Goal: Transaction & Acquisition: Purchase product/service

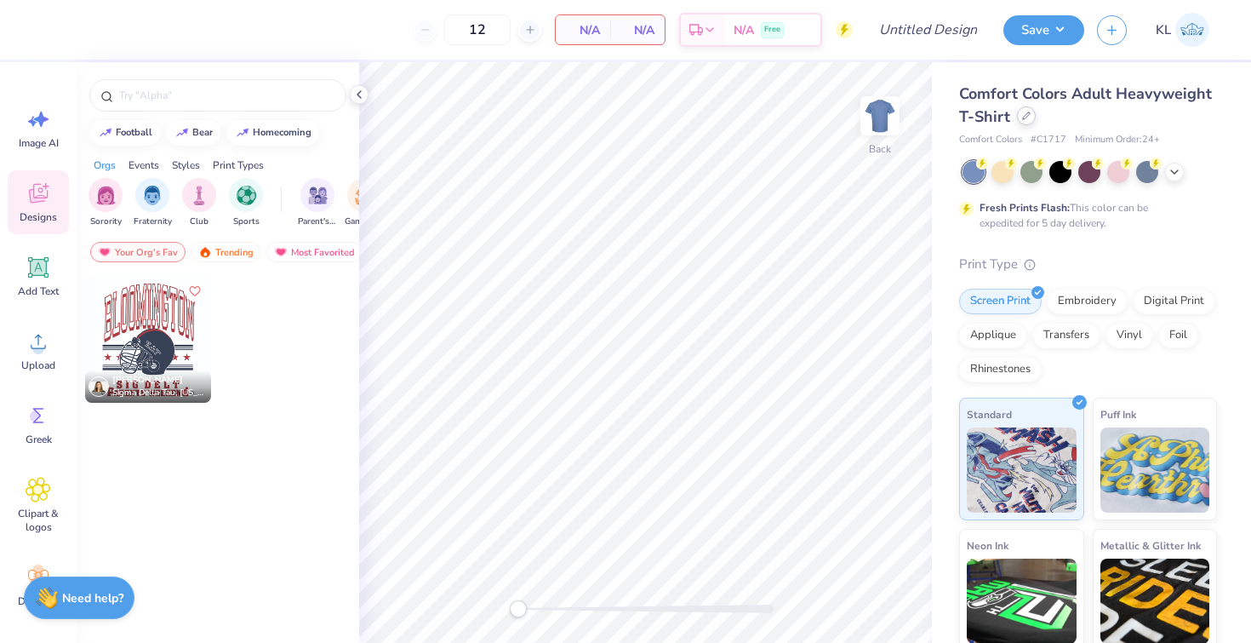
click at [1031, 119] on icon at bounding box center [1026, 115] width 9 height 9
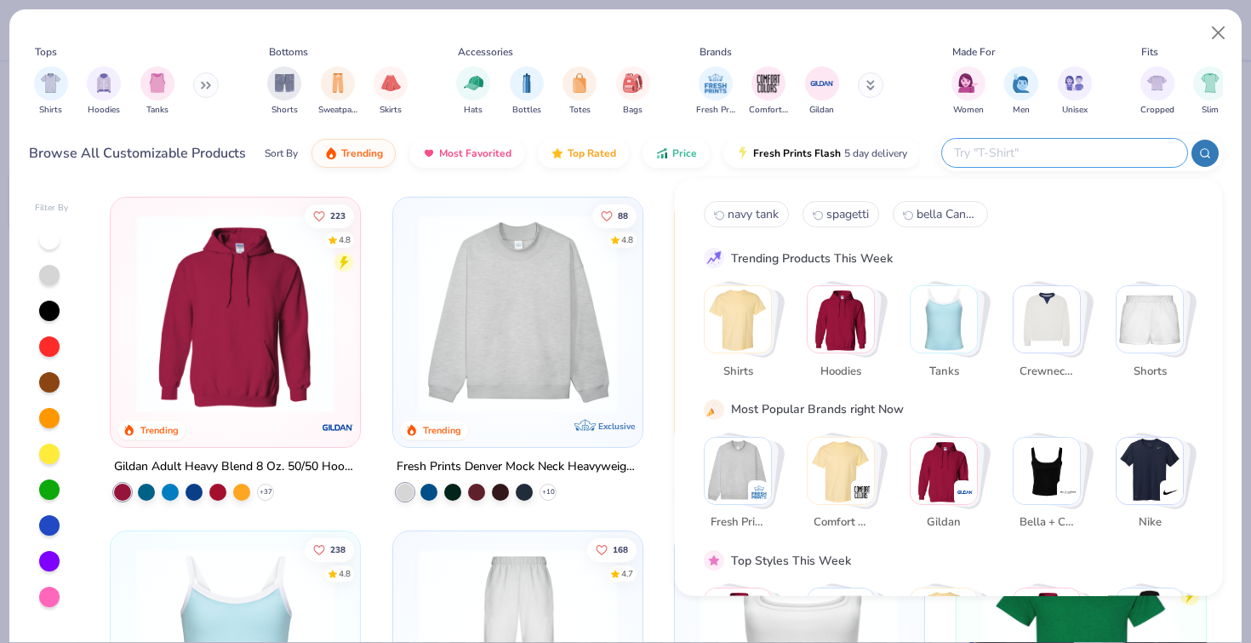
click at [1098, 156] on input "text" at bounding box center [1063, 153] width 223 height 20
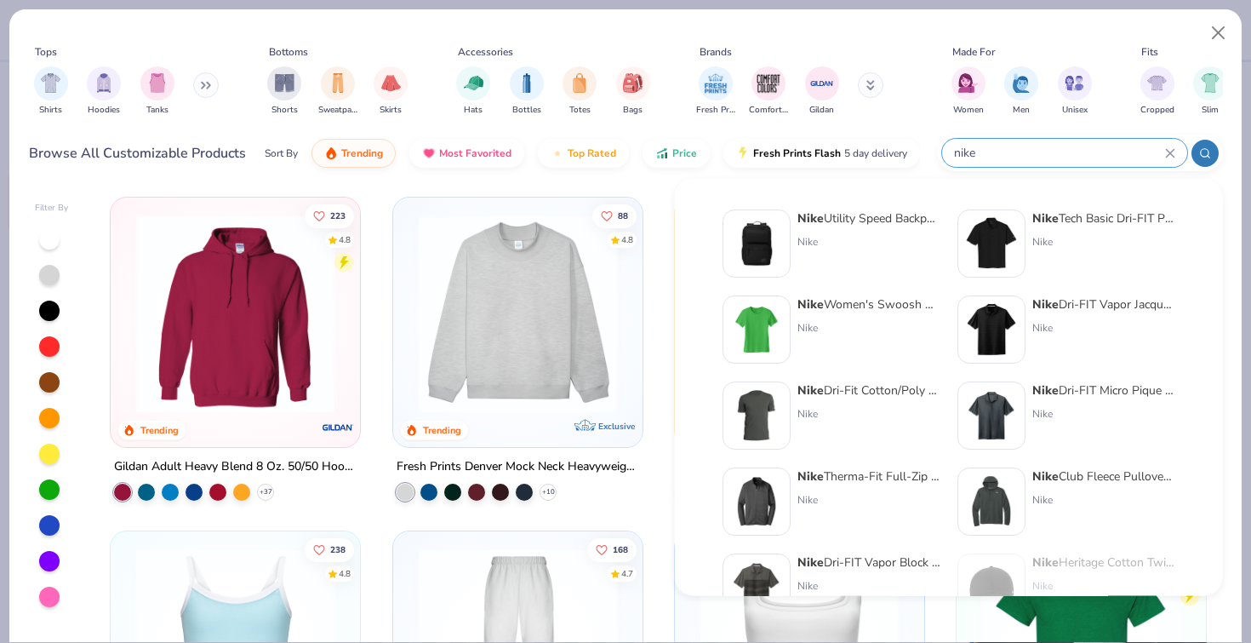
type input "nike"
click at [1125, 231] on div "Nike Tech Basic Dri-FIT Polo Nike" at bounding box center [1103, 243] width 143 height 68
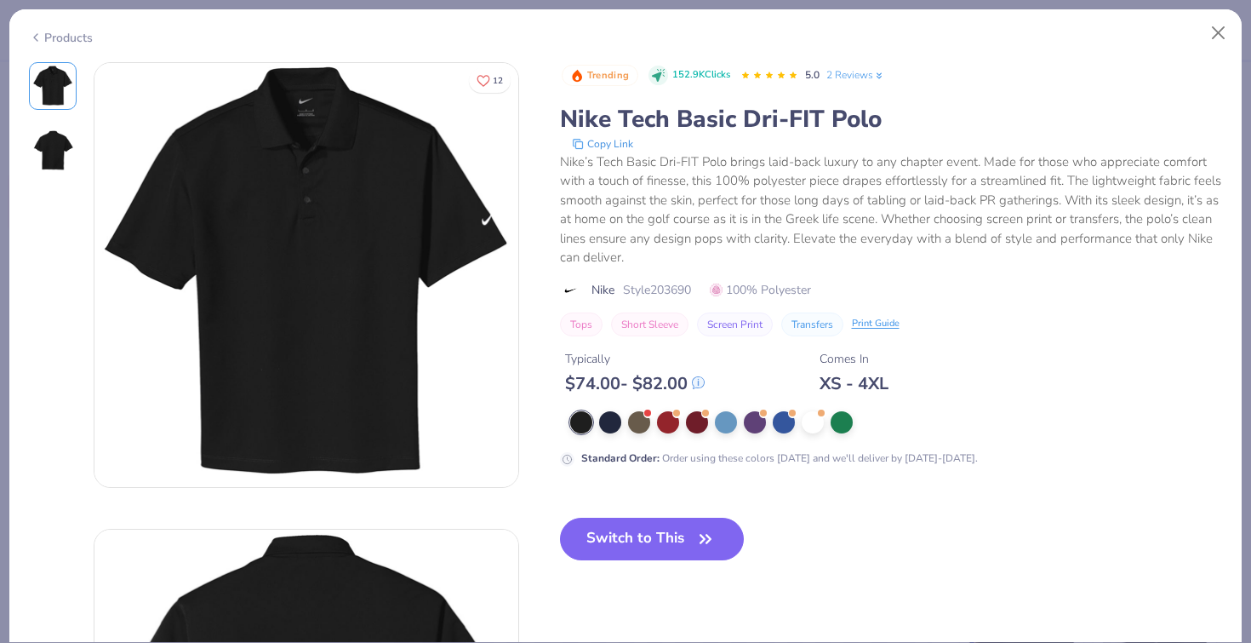
click at [54, 145] on img at bounding box center [52, 150] width 41 height 41
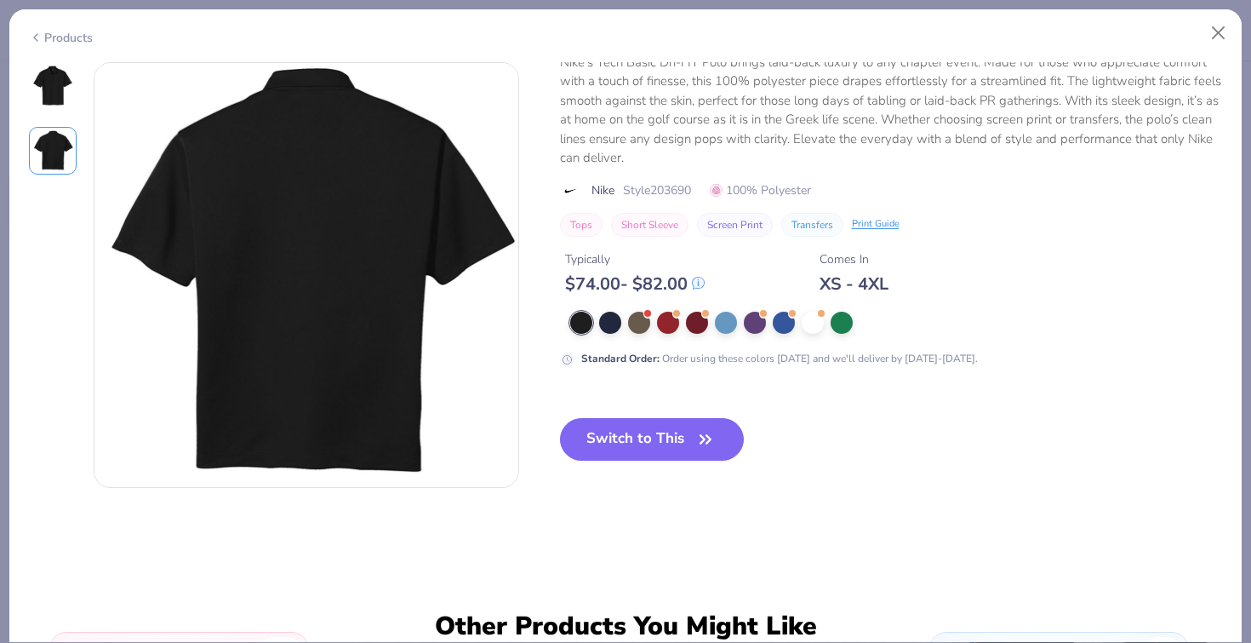
click at [43, 99] on img at bounding box center [52, 86] width 41 height 41
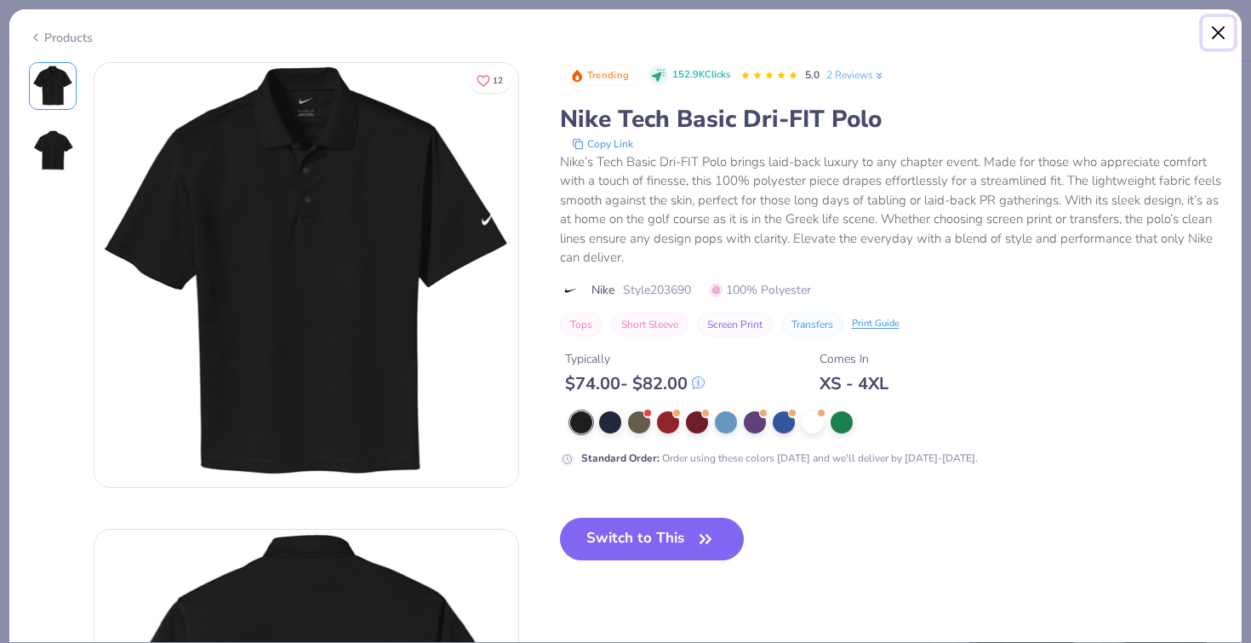
click at [1214, 29] on button "Close" at bounding box center [1219, 33] width 32 height 32
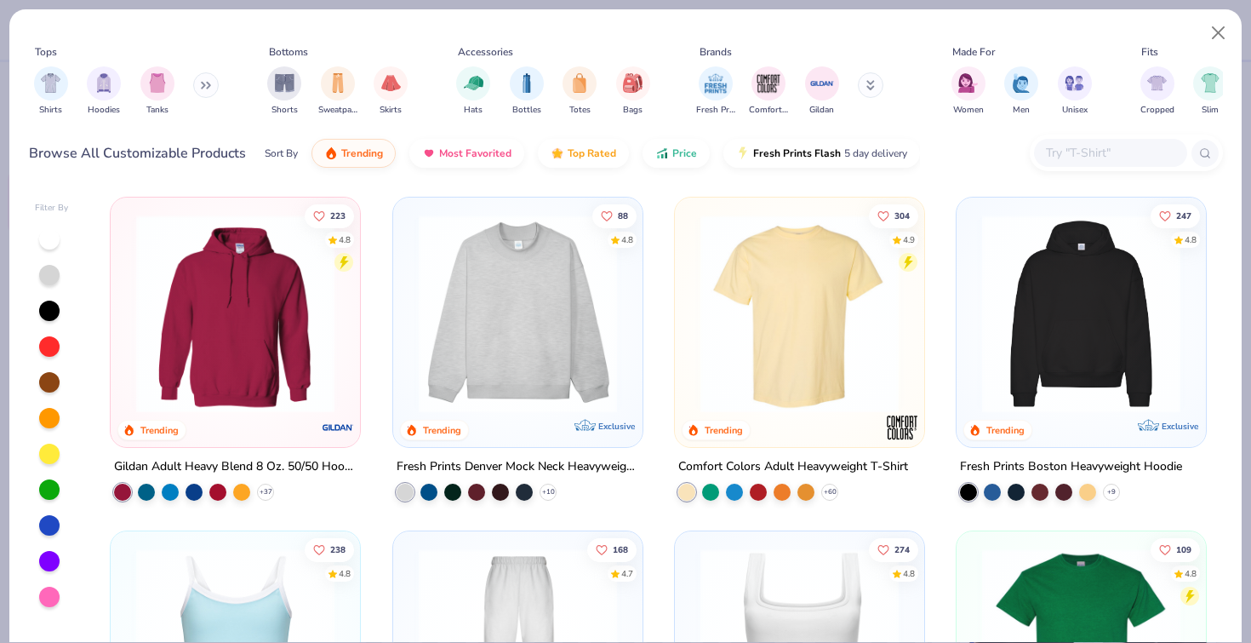
click at [1152, 150] on input "text" at bounding box center [1109, 153] width 131 height 20
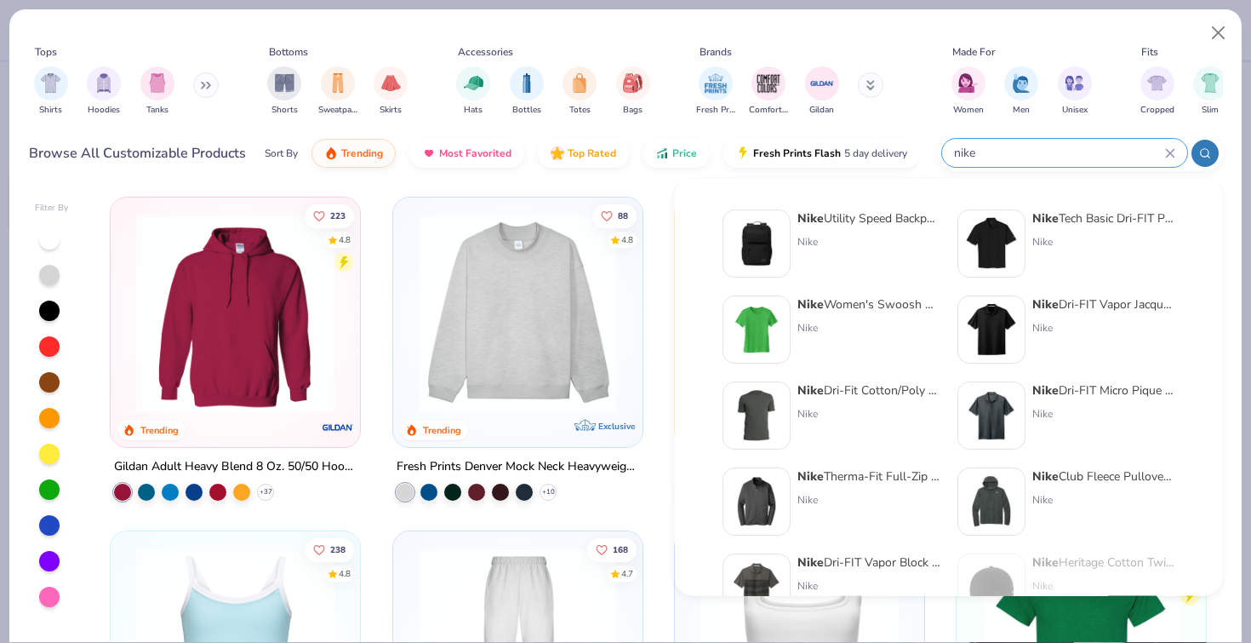
type input "nike"
click at [1107, 318] on div "Nike Dri-FIT Vapor Jacquard Polo Nike" at bounding box center [1103, 329] width 143 height 68
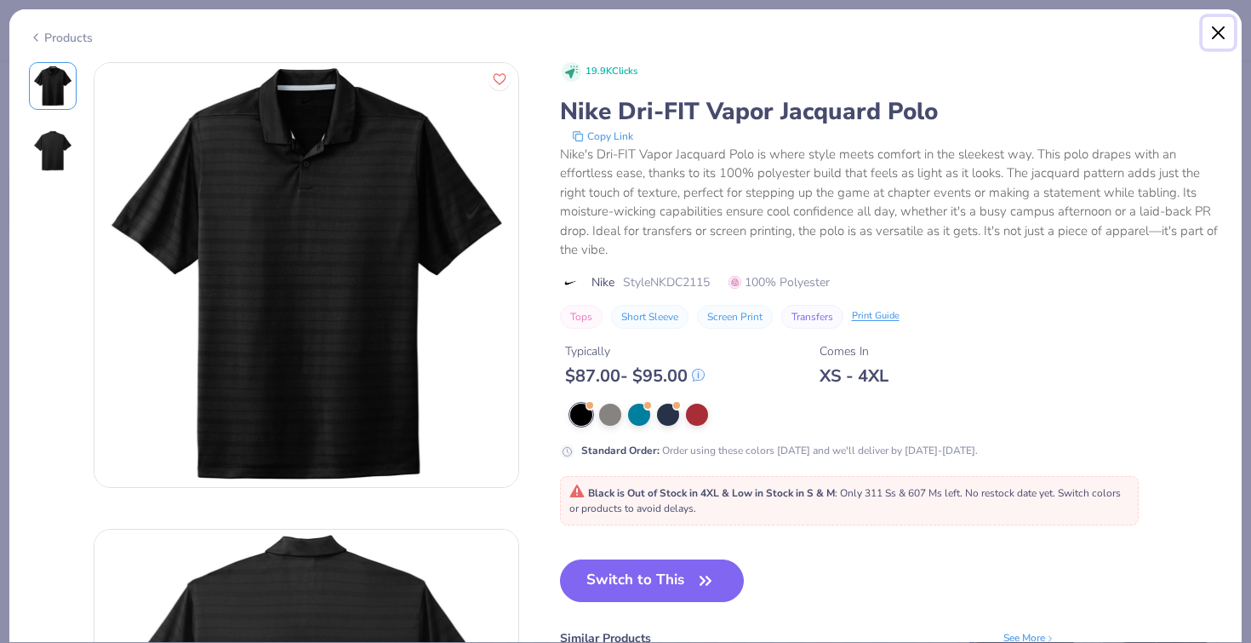
click at [1216, 34] on button "Close" at bounding box center [1219, 33] width 32 height 32
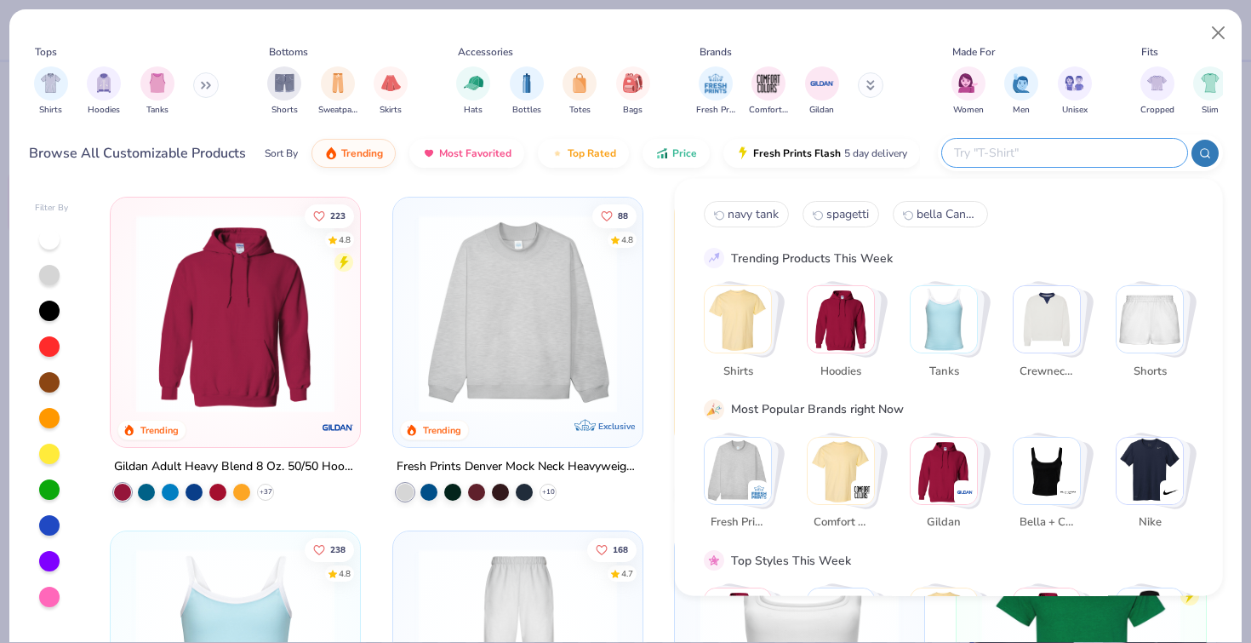
click at [1086, 153] on input "text" at bounding box center [1063, 153] width 223 height 20
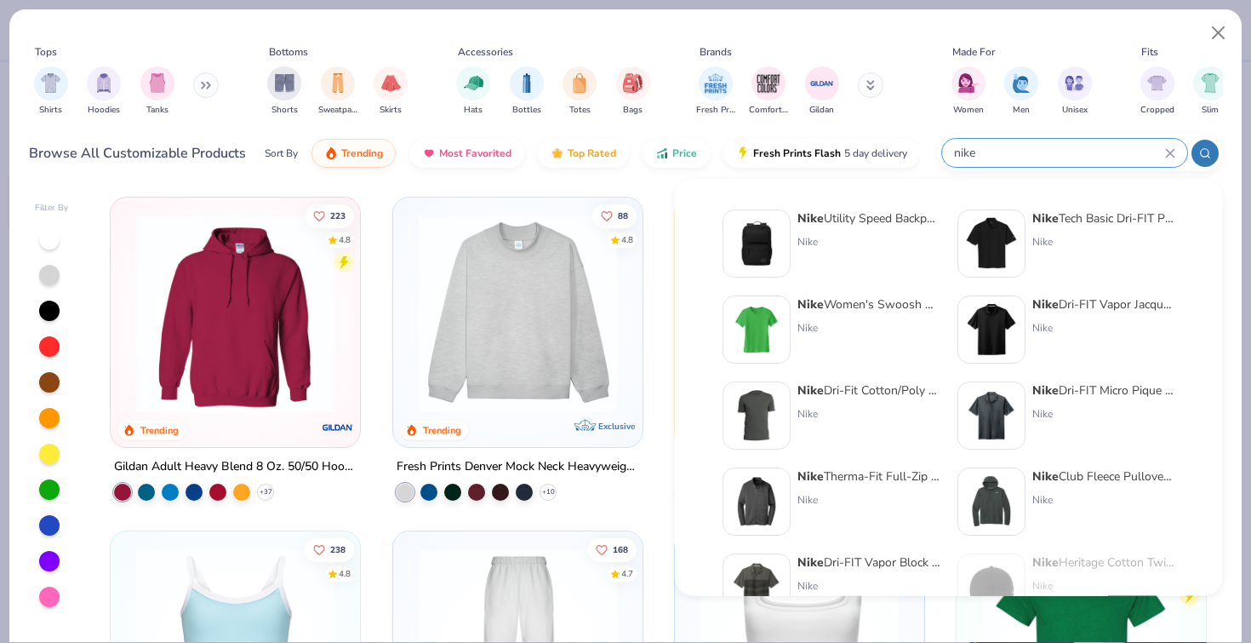
type input "nike"
click at [1081, 408] on div "Nike" at bounding box center [1103, 413] width 143 height 15
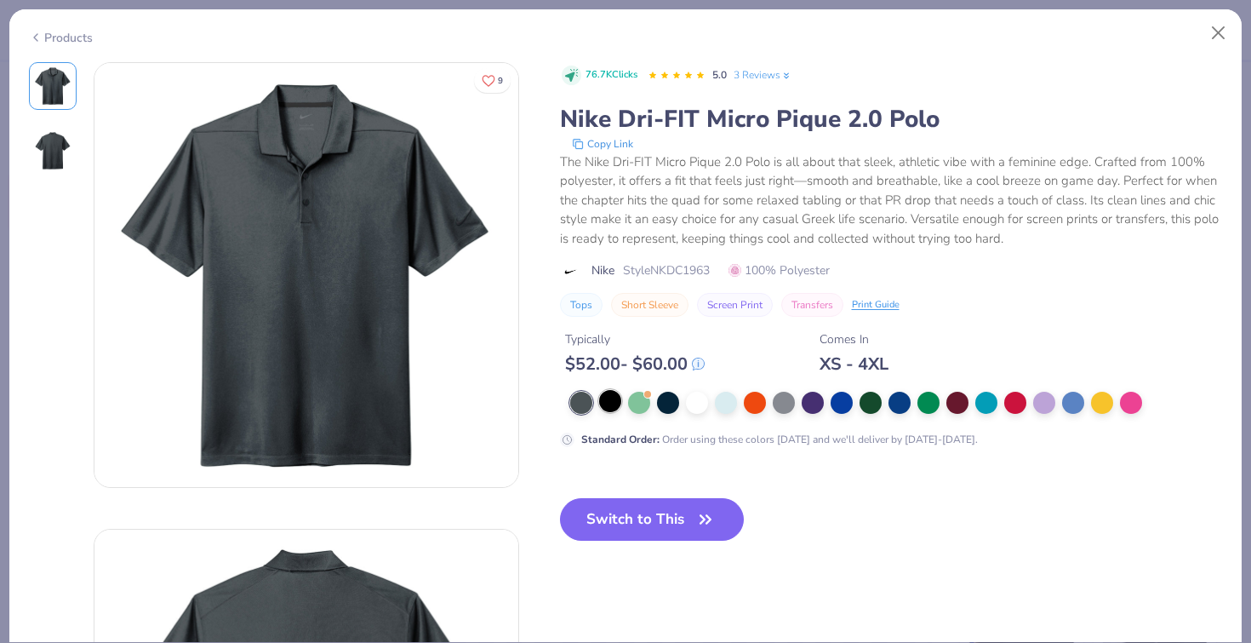
click at [613, 410] on div at bounding box center [610, 401] width 22 height 22
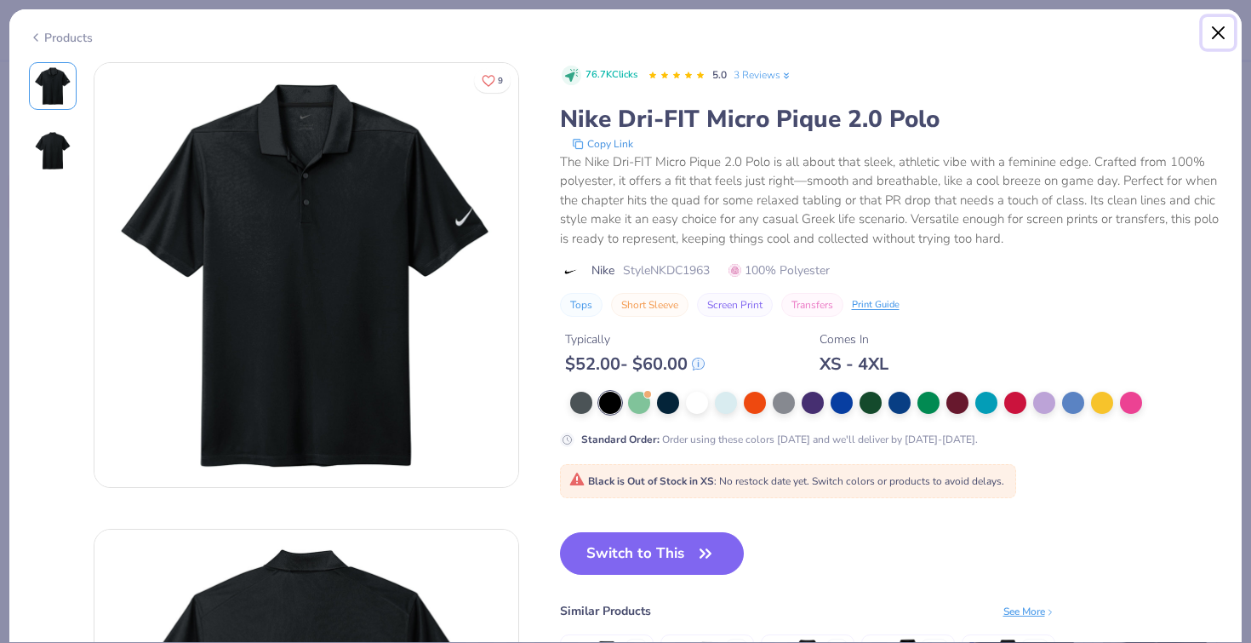
click at [1220, 36] on button "Close" at bounding box center [1219, 33] width 32 height 32
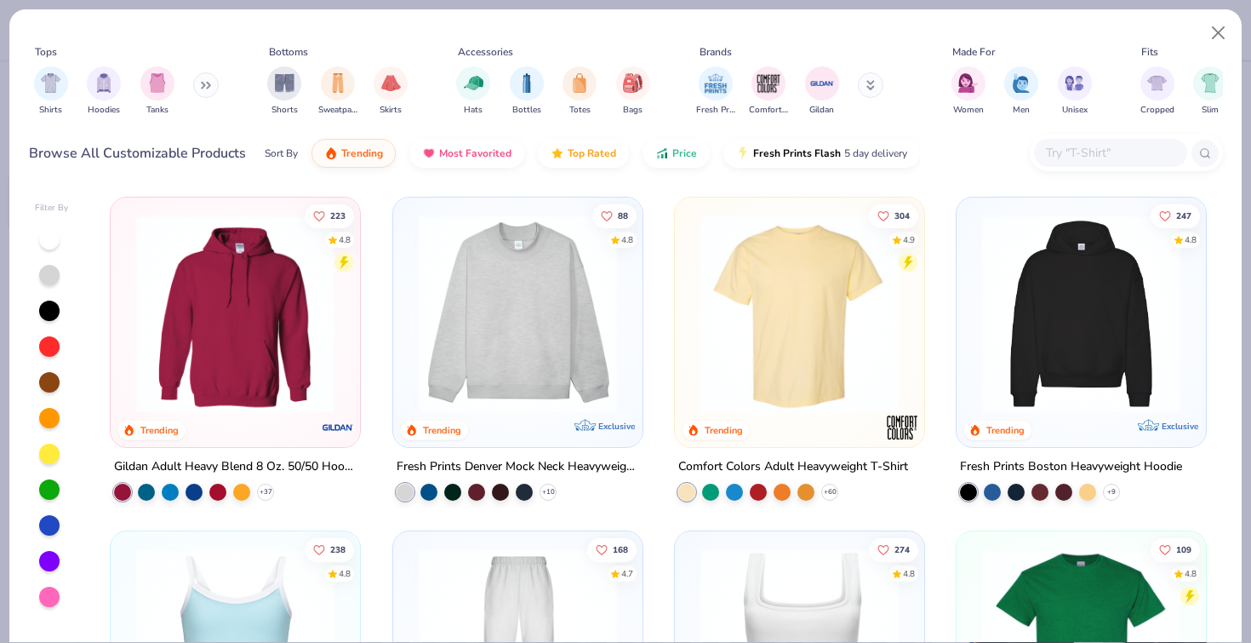
click at [1112, 156] on input "text" at bounding box center [1109, 153] width 131 height 20
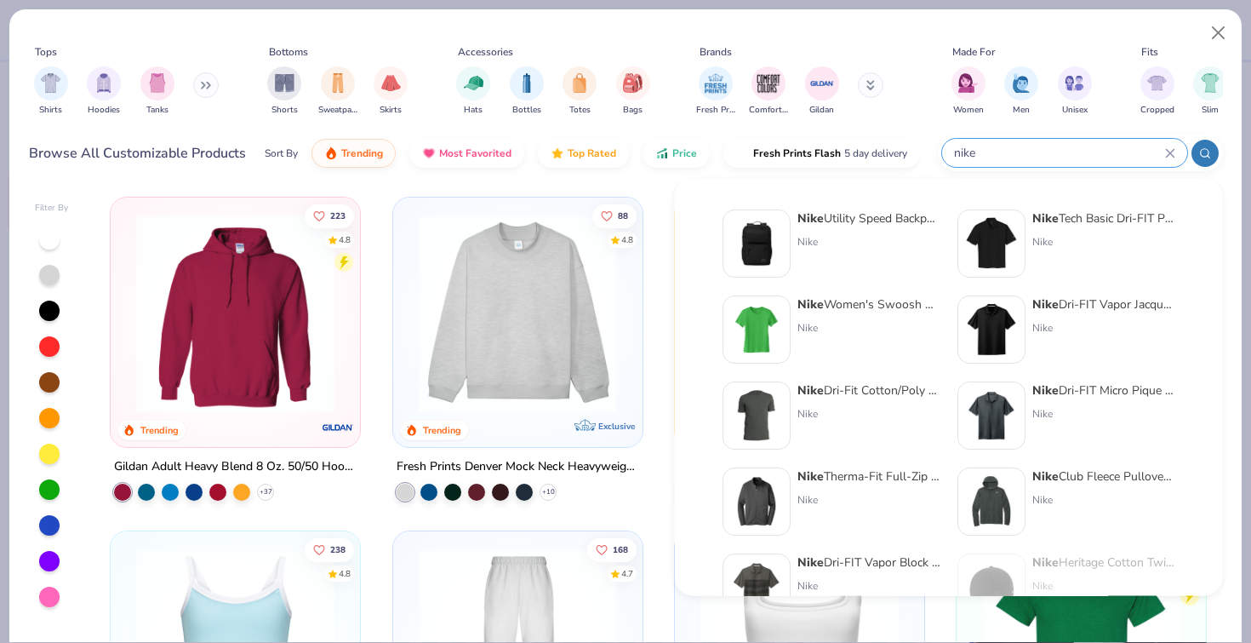
type input "nike"
click at [1057, 228] on div "Nike Tech Basic Dri-FIT Polo Nike" at bounding box center [1103, 243] width 143 height 68
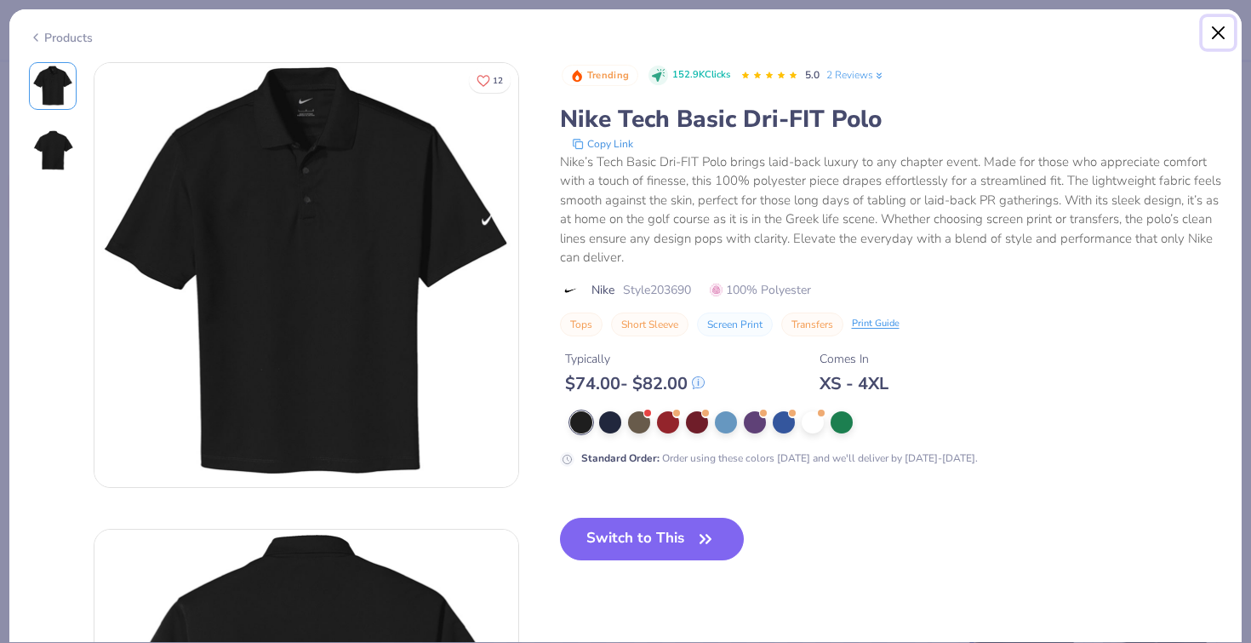
click at [1218, 29] on button "Close" at bounding box center [1219, 33] width 32 height 32
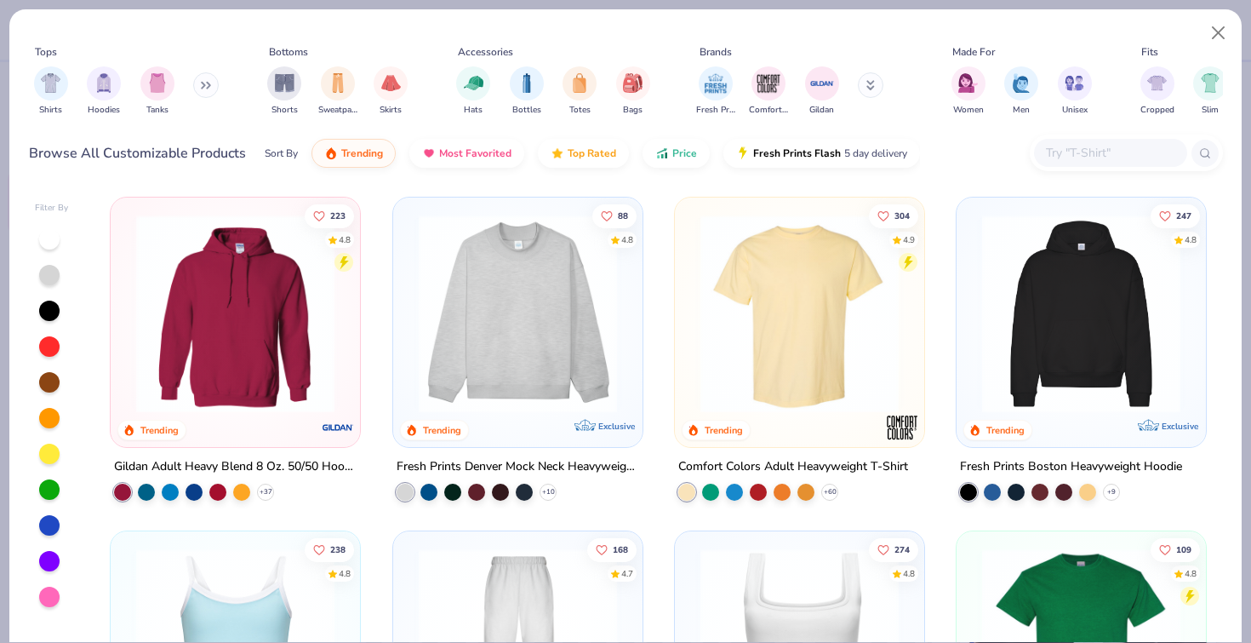
click at [1097, 144] on input "text" at bounding box center [1109, 153] width 131 height 20
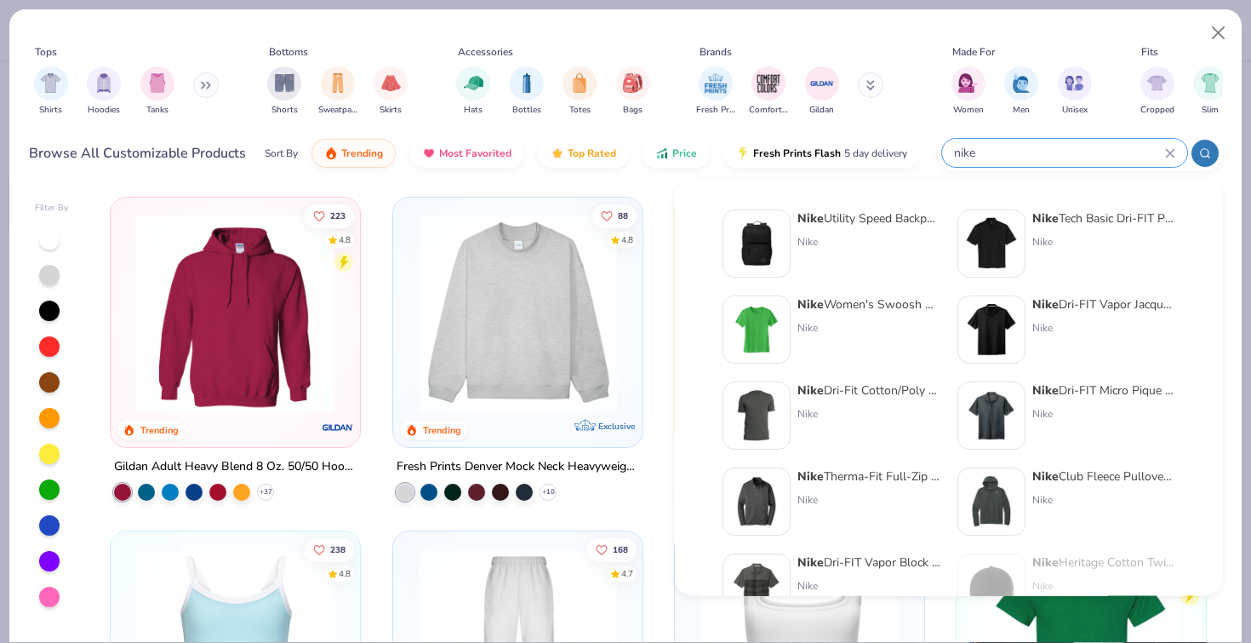
type input "nike"
click at [1089, 392] on div "Nike Dri-FIT Micro Pique 2.0 Polo" at bounding box center [1103, 390] width 143 height 18
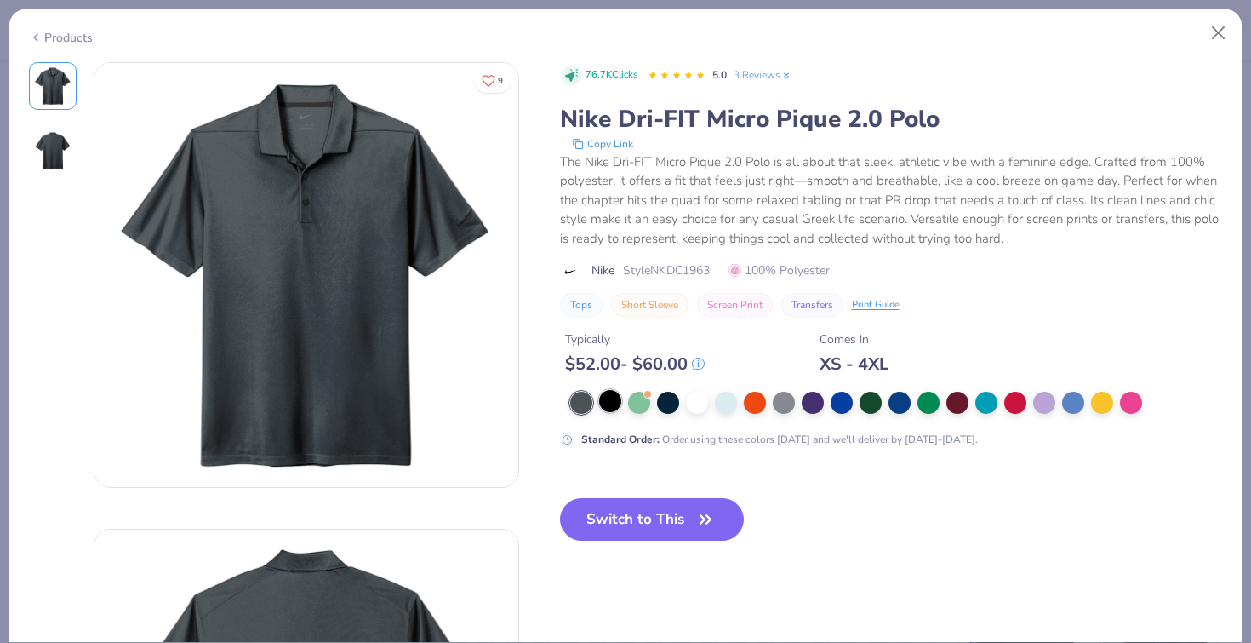
click at [609, 397] on div at bounding box center [610, 401] width 22 height 22
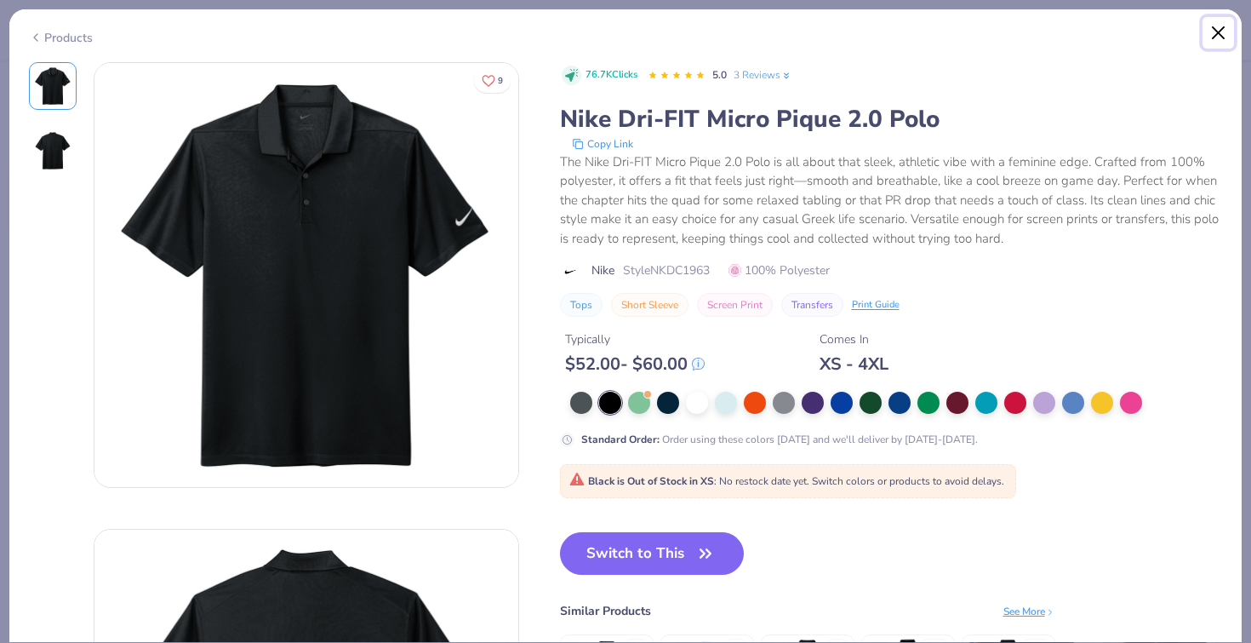
click at [1215, 26] on button "Close" at bounding box center [1219, 33] width 32 height 32
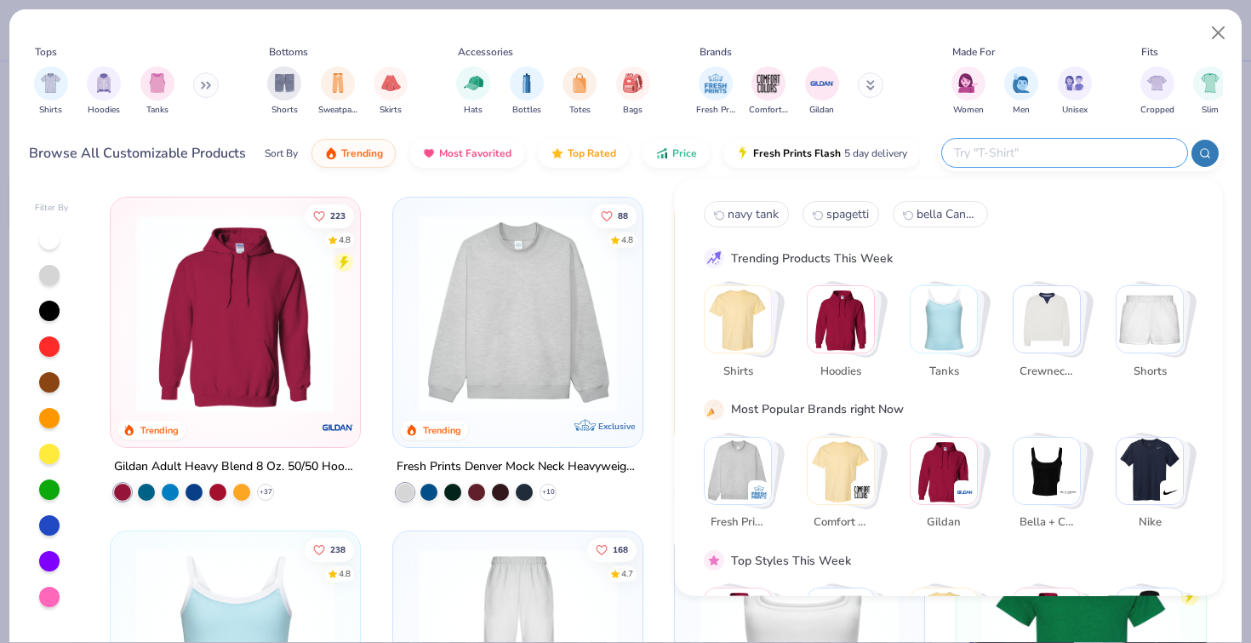
click at [1135, 143] on input "text" at bounding box center [1063, 153] width 223 height 20
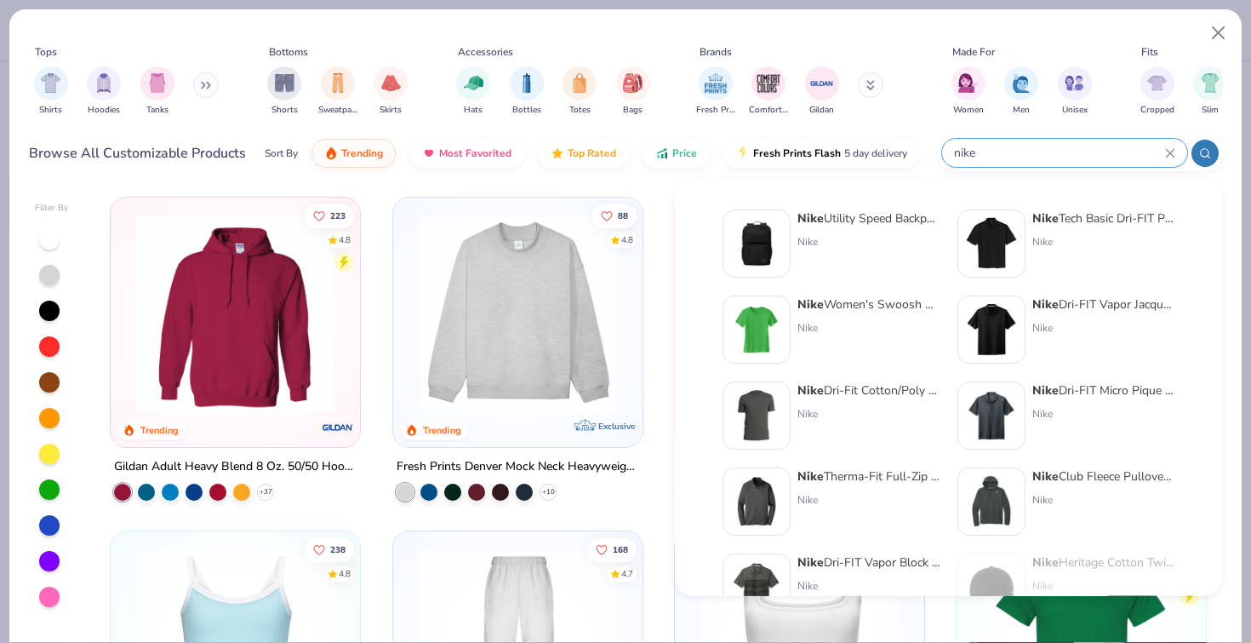
type input "nike"
click at [1066, 246] on div "Nike" at bounding box center [1103, 241] width 143 height 15
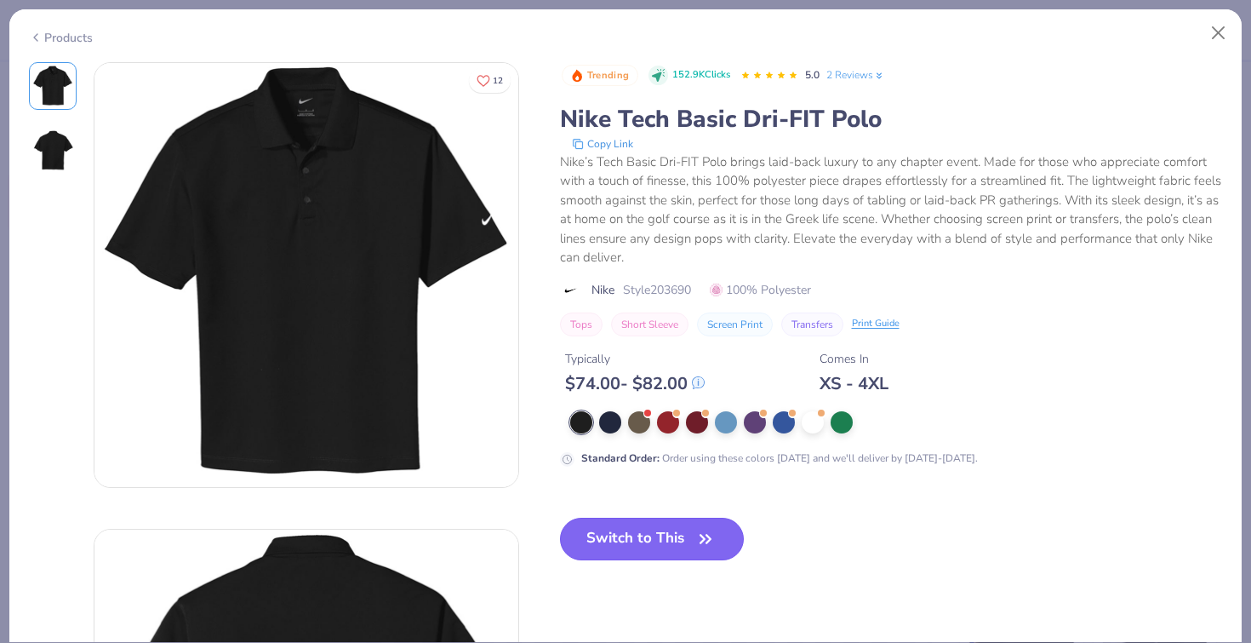
click at [694, 529] on span "button" at bounding box center [706, 539] width 24 height 24
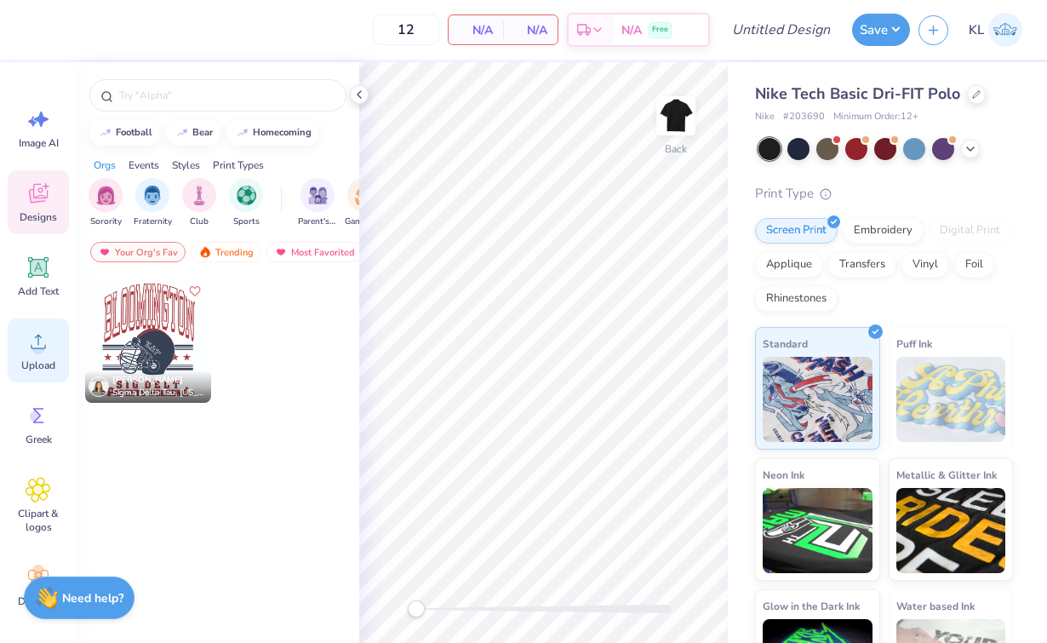
click at [39, 345] on circle at bounding box center [38, 348] width 12 height 12
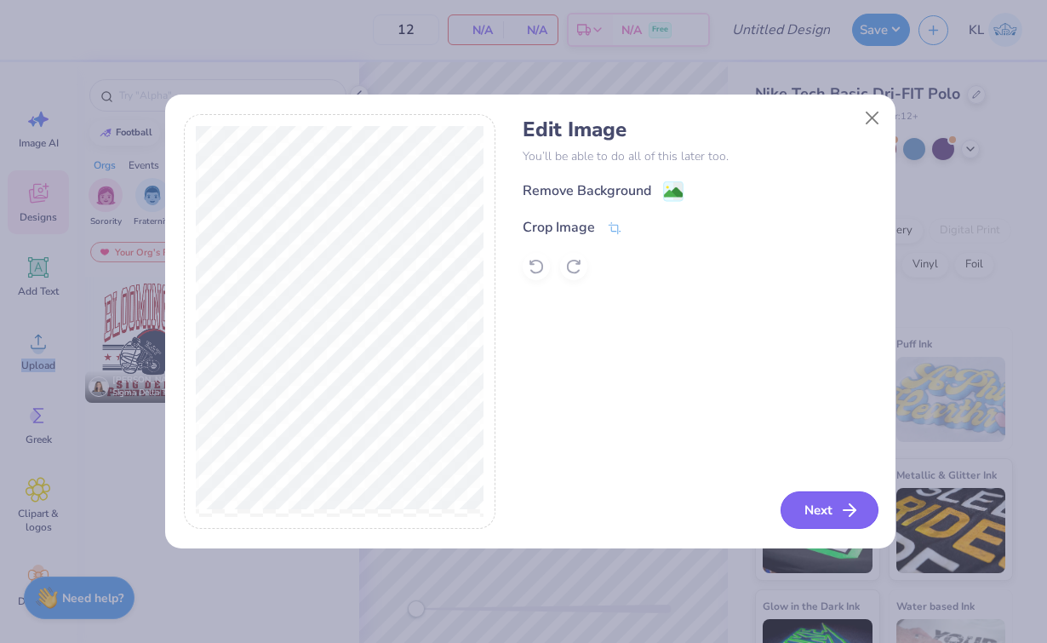
click at [835, 511] on button "Next" at bounding box center [829, 509] width 98 height 37
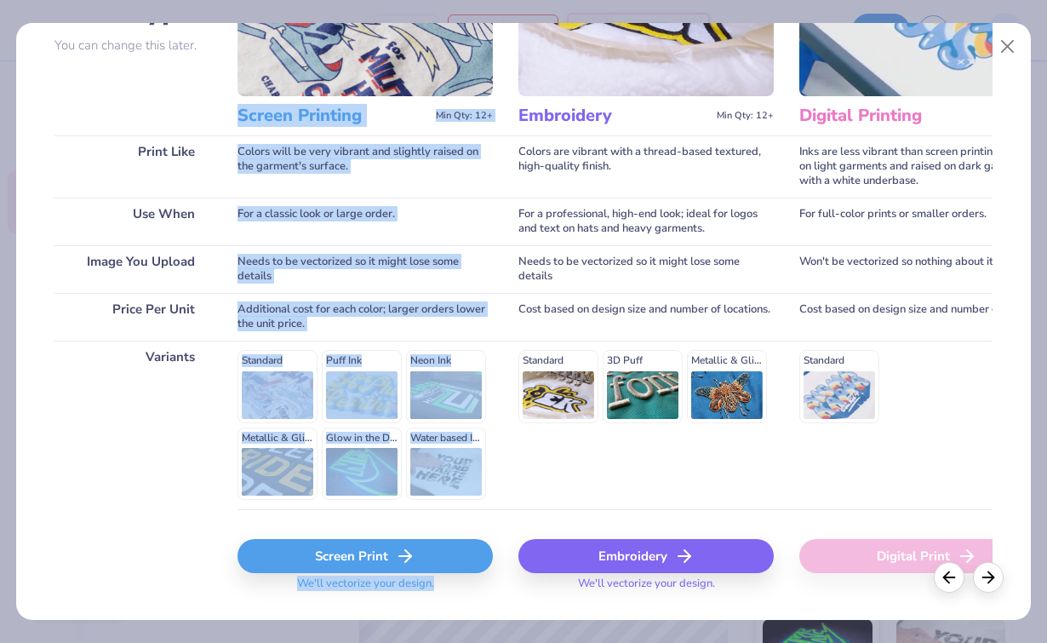
drag, startPoint x: 233, startPoint y: 274, endPoint x: 433, endPoint y: 628, distance: 406.6
click at [433, 628] on div "Choose Print Type You can change this later. Print Like Use When Image You Uplo…" at bounding box center [523, 321] width 1047 height 643
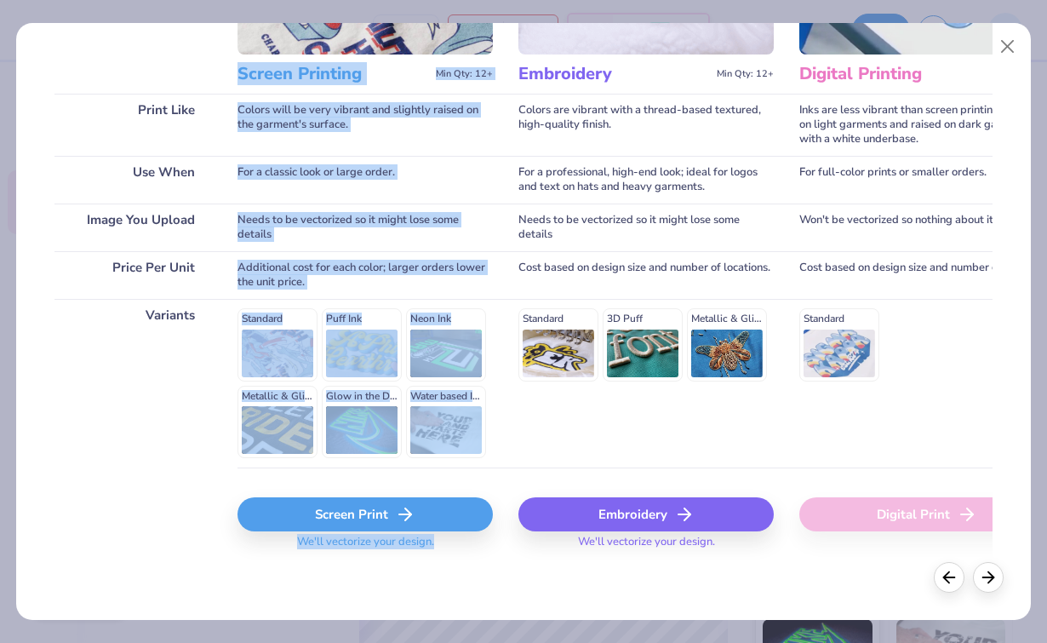
click at [397, 513] on icon at bounding box center [405, 514] width 20 height 20
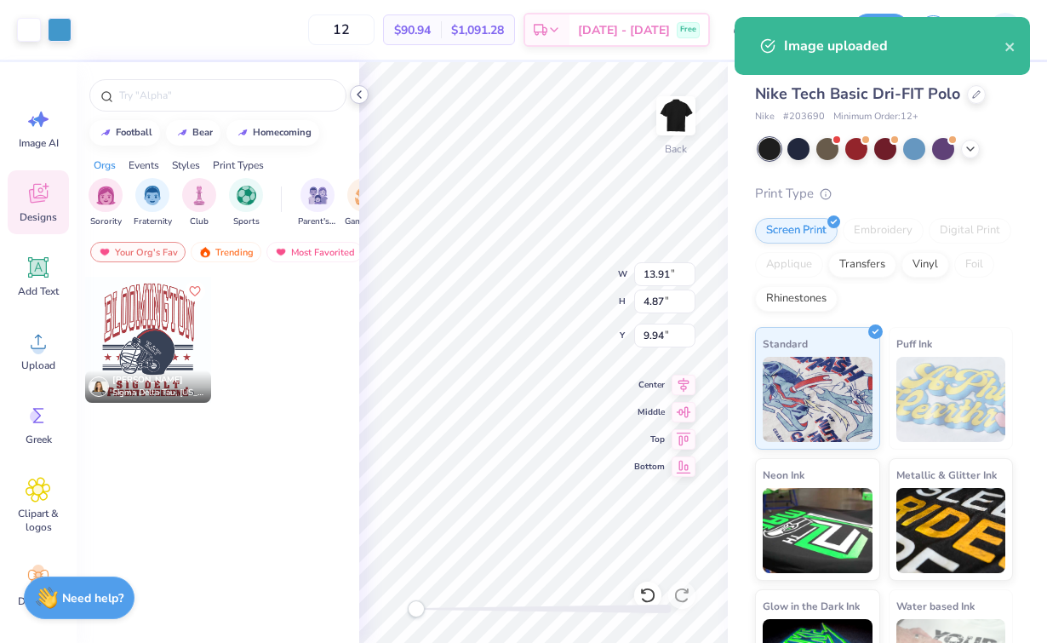
click at [357, 93] on icon at bounding box center [359, 95] width 14 height 14
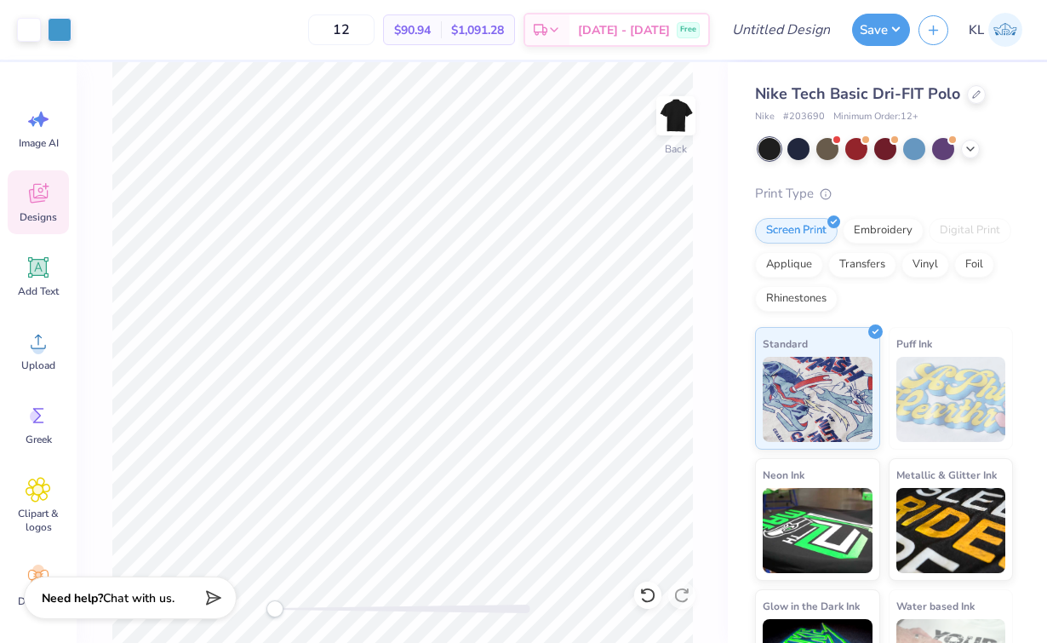
click at [441, 31] on div "$90.94 Per Item" at bounding box center [412, 29] width 57 height 29
click at [372, 32] on input "12" at bounding box center [341, 29] width 66 height 31
type input "1"
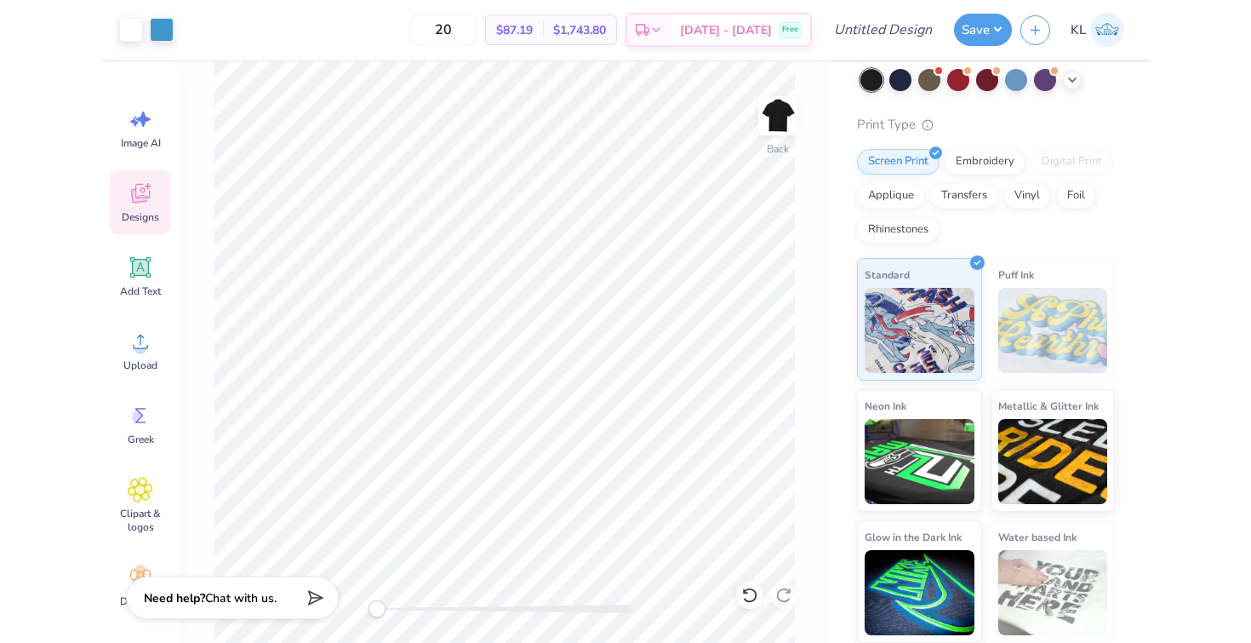
scroll to position [0, 0]
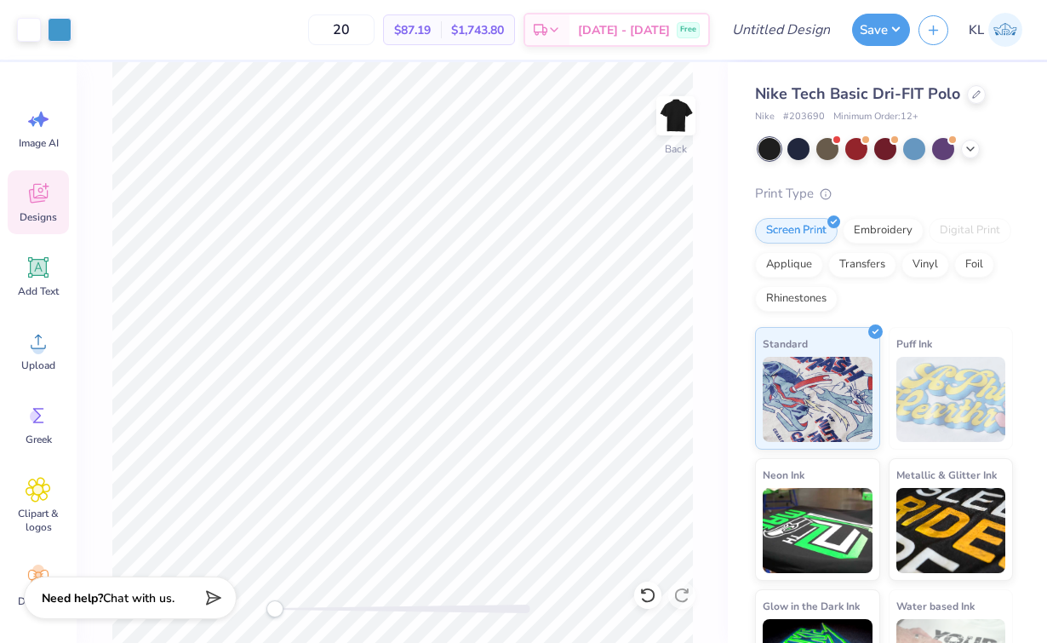
type input "20"
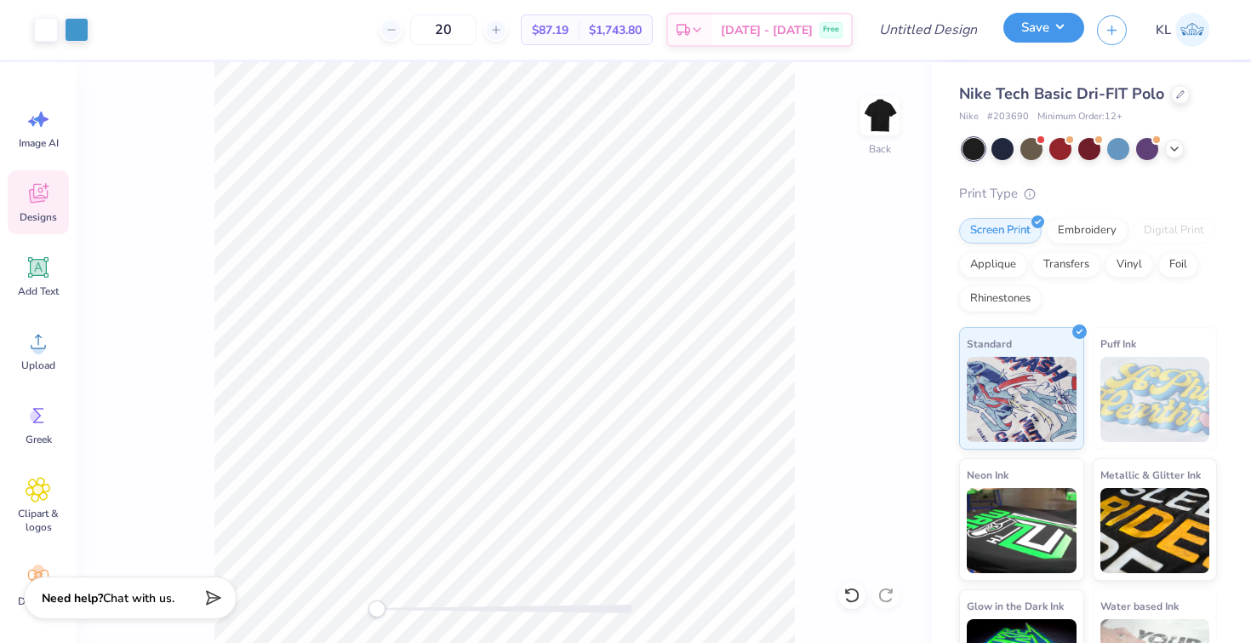
click at [1038, 25] on button "Save" at bounding box center [1043, 28] width 81 height 30
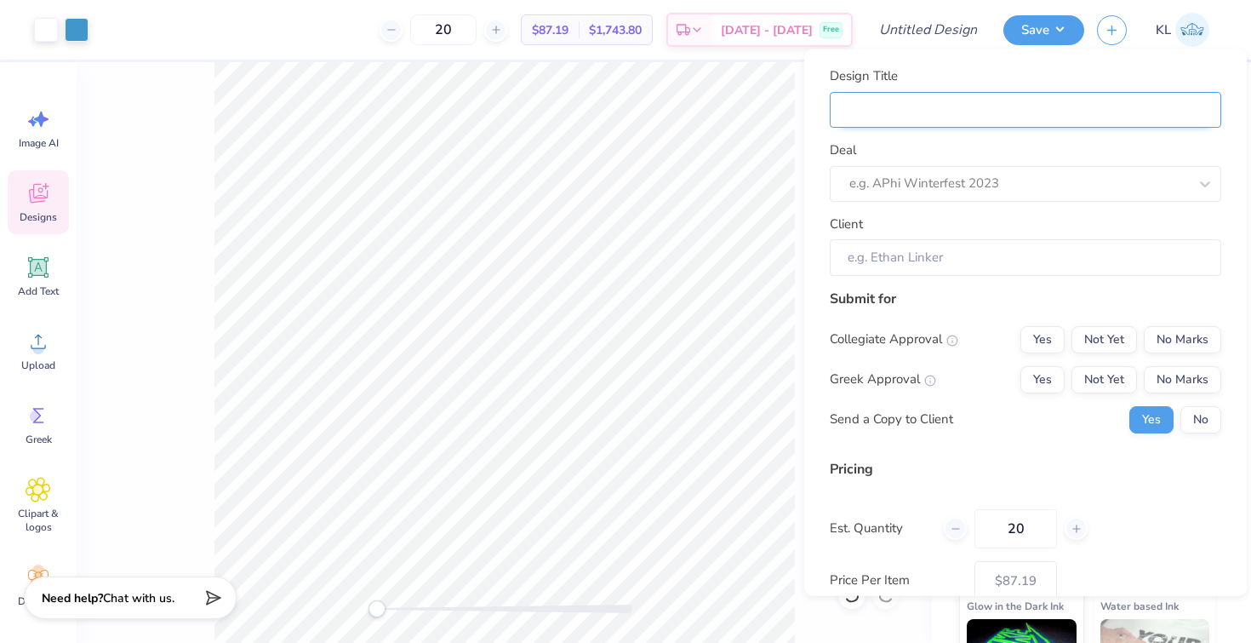
click at [913, 113] on input "Design Title" at bounding box center [1025, 109] width 391 height 37
type input "P"
type input "Pi"
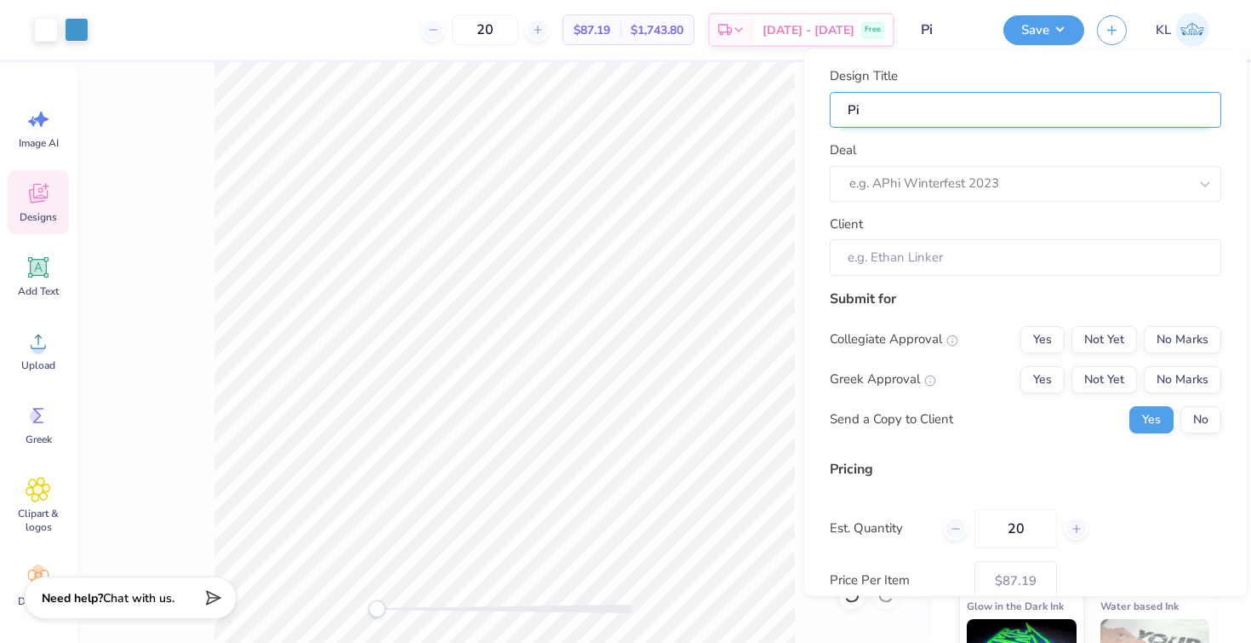
type input "Pi"
type input "Pi K"
type input "Pi Ka"
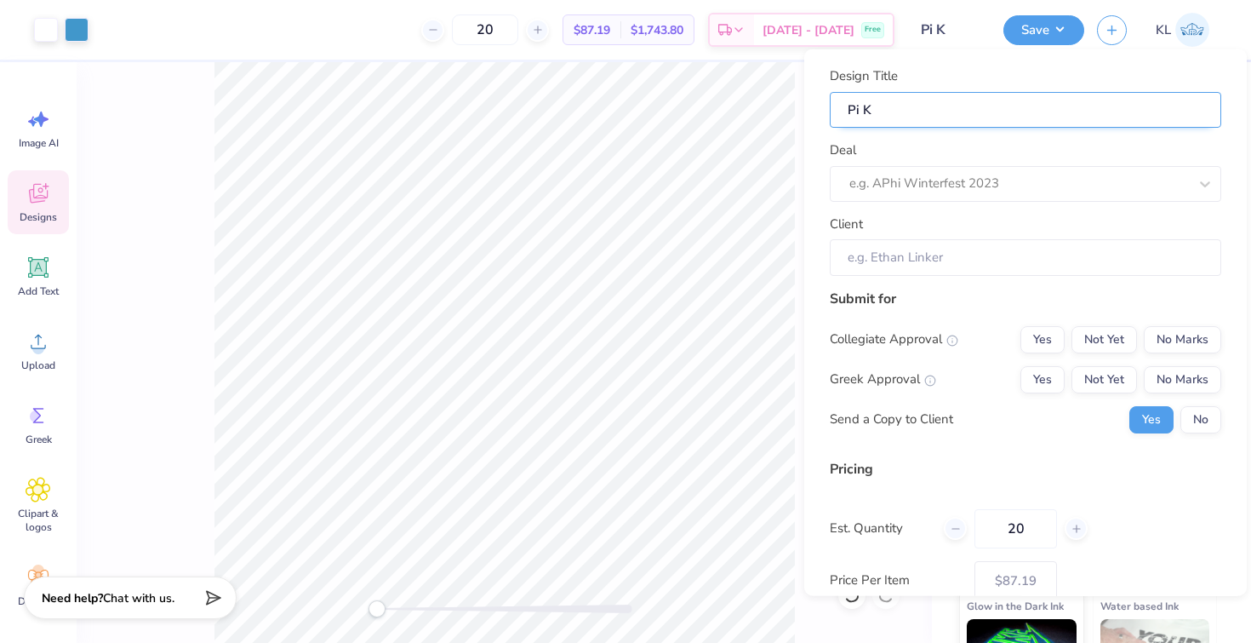
type input "Pi Ka"
type input "Pi Kap"
type input "Pi [PERSON_NAME]"
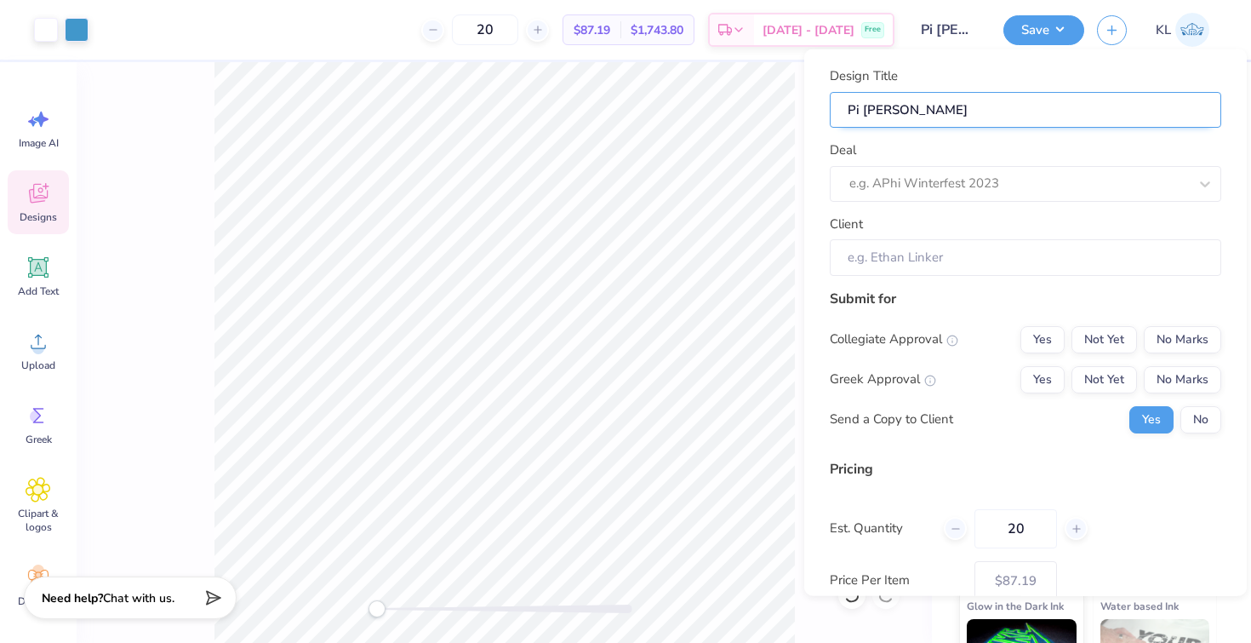
type input "Pi [PERSON_NAME]"
type input "Pi [PERSON_NAME] S"
type input "Pi [PERSON_NAME]"
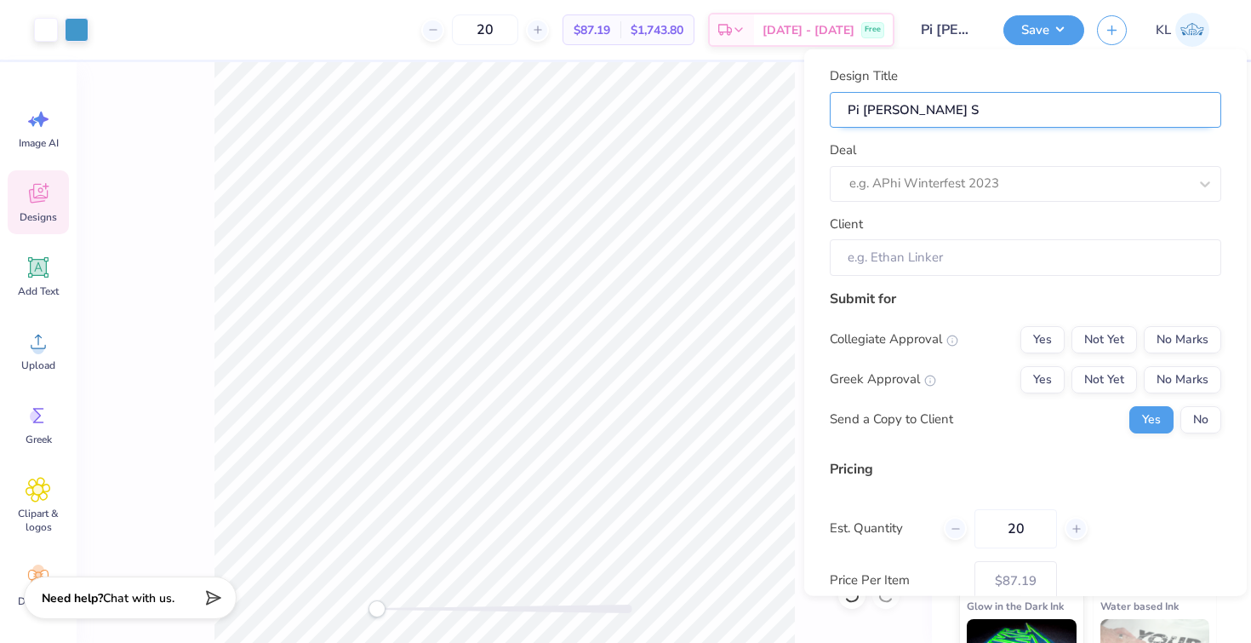
type input "Pi [PERSON_NAME]"
type input "Pi [PERSON_NAME] S"
type input "Pi [PERSON_NAME]"
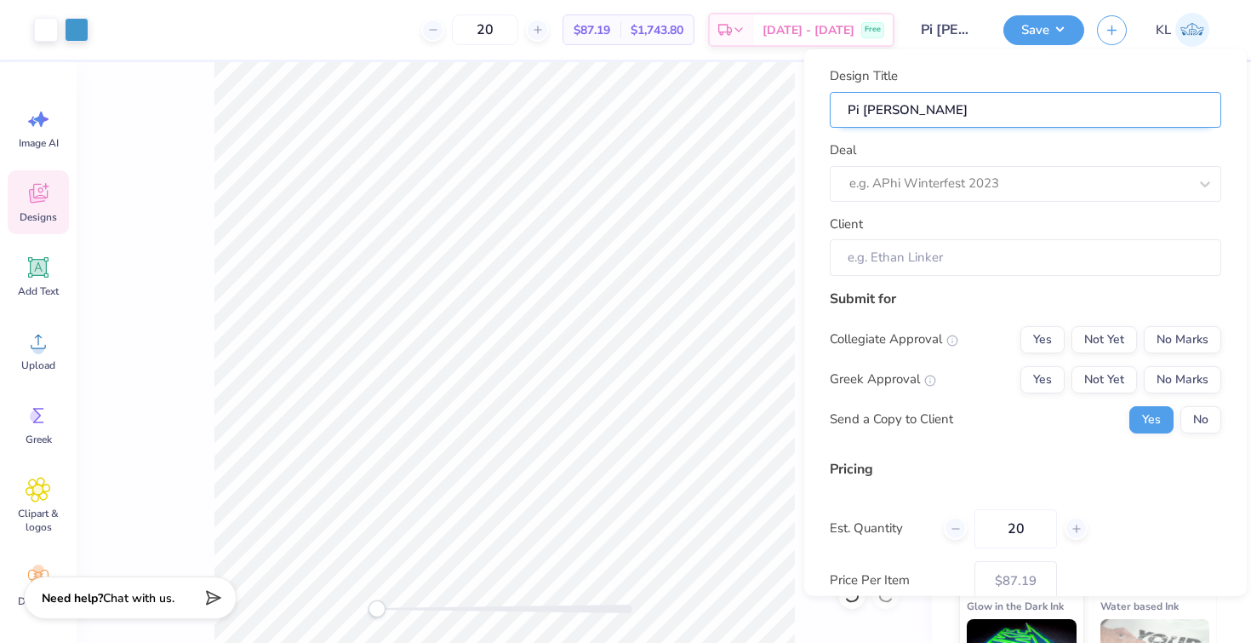
type input "Pi [PERSON_NAME] Spa"
type input "Pi [PERSON_NAME] Spac"
type input "Pi [PERSON_NAME] Space"
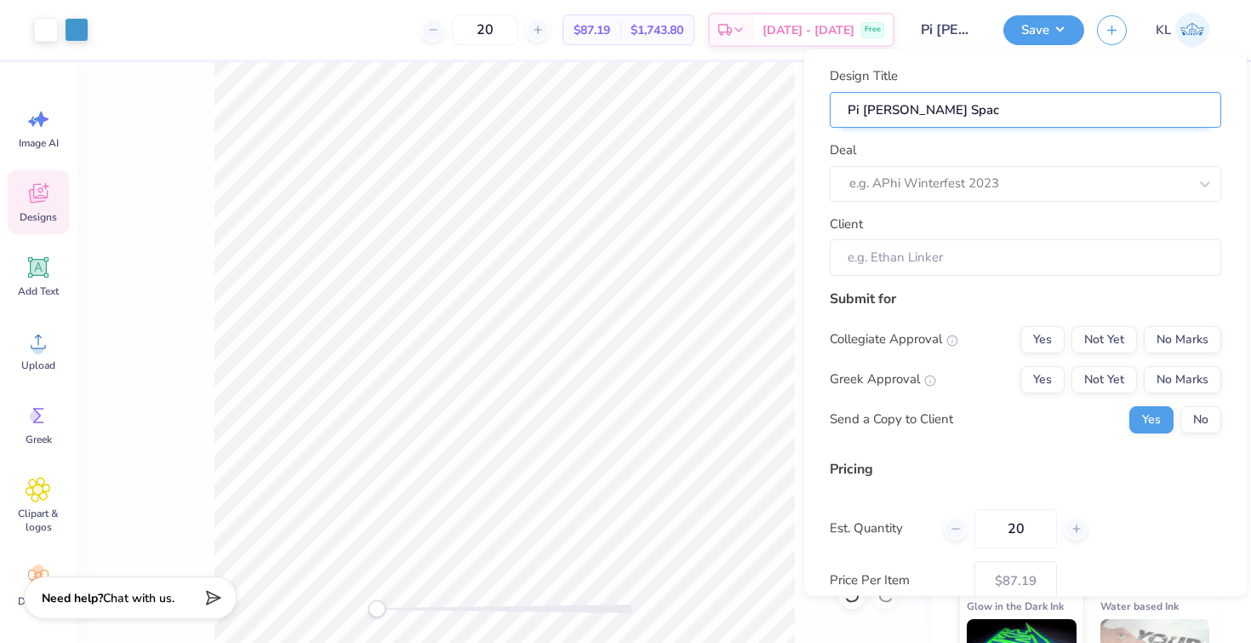
type input "Pi [PERSON_NAME] Space"
type input "Pi [PERSON_NAME] Space U"
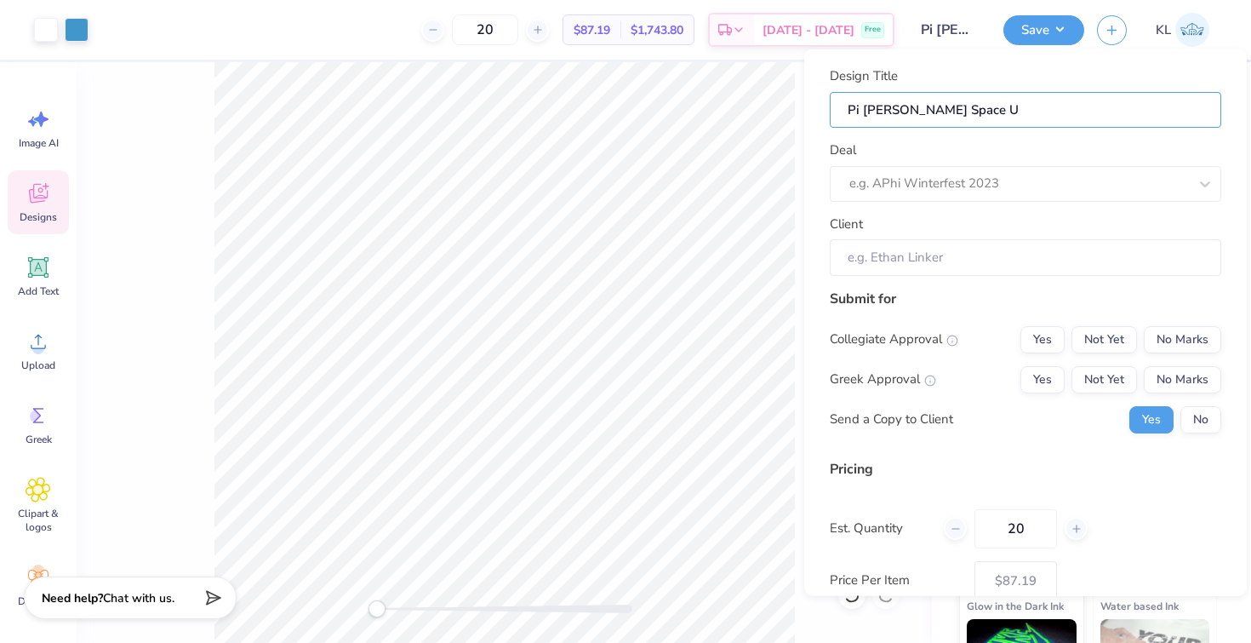
type input "Pi [PERSON_NAME] Space U"
type input "Pi [PERSON_NAME] Space U '"
type input "Pi [PERSON_NAME] Space U '2"
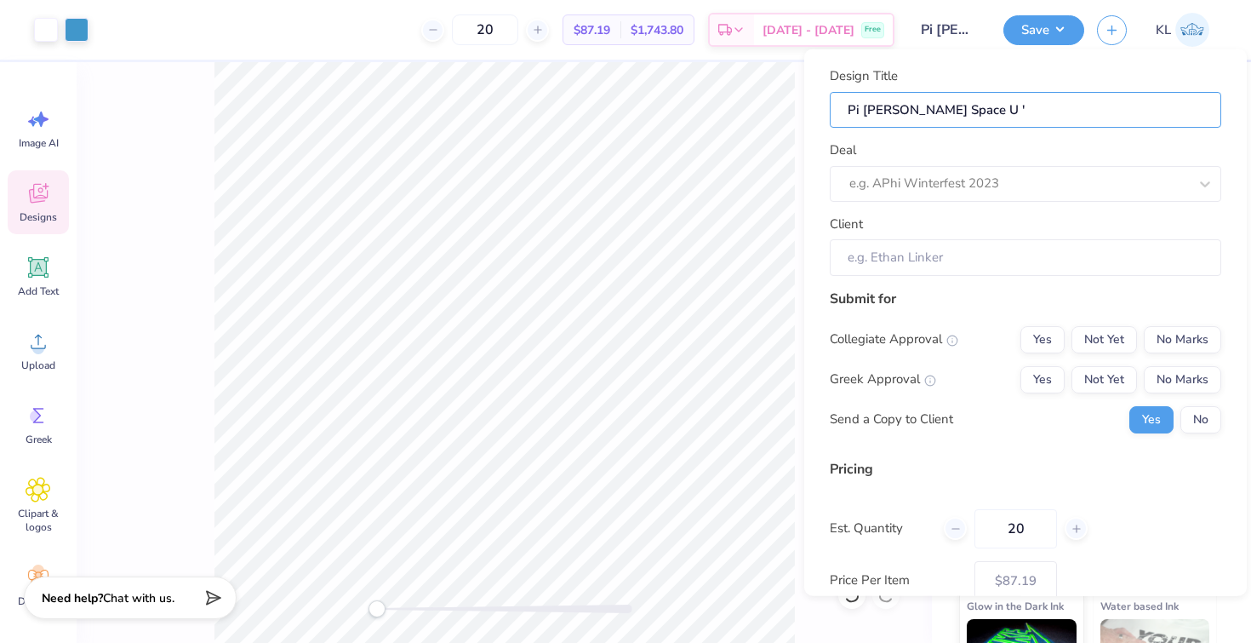
type input "Pi [PERSON_NAME] Space U '2"
type input "Pi [PERSON_NAME] Space U '25"
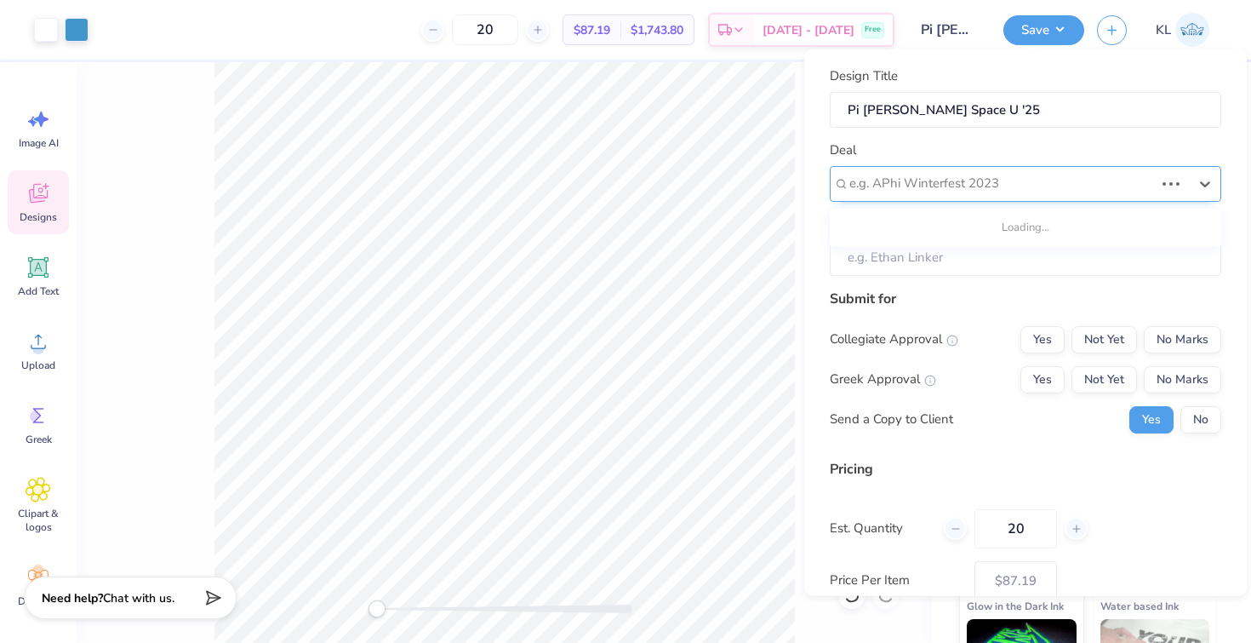
click at [999, 185] on div at bounding box center [1001, 183] width 305 height 23
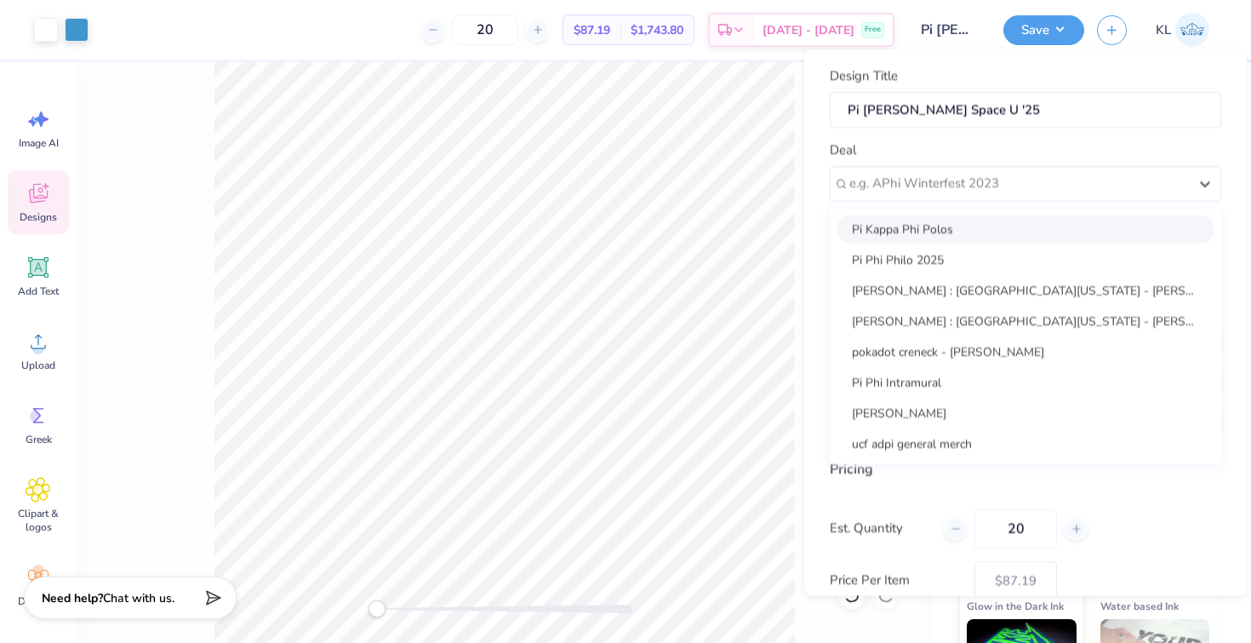
click at [991, 230] on div "Pi Kappa Phi Polos" at bounding box center [1026, 228] width 378 height 28
type input "[PERSON_NAME]"
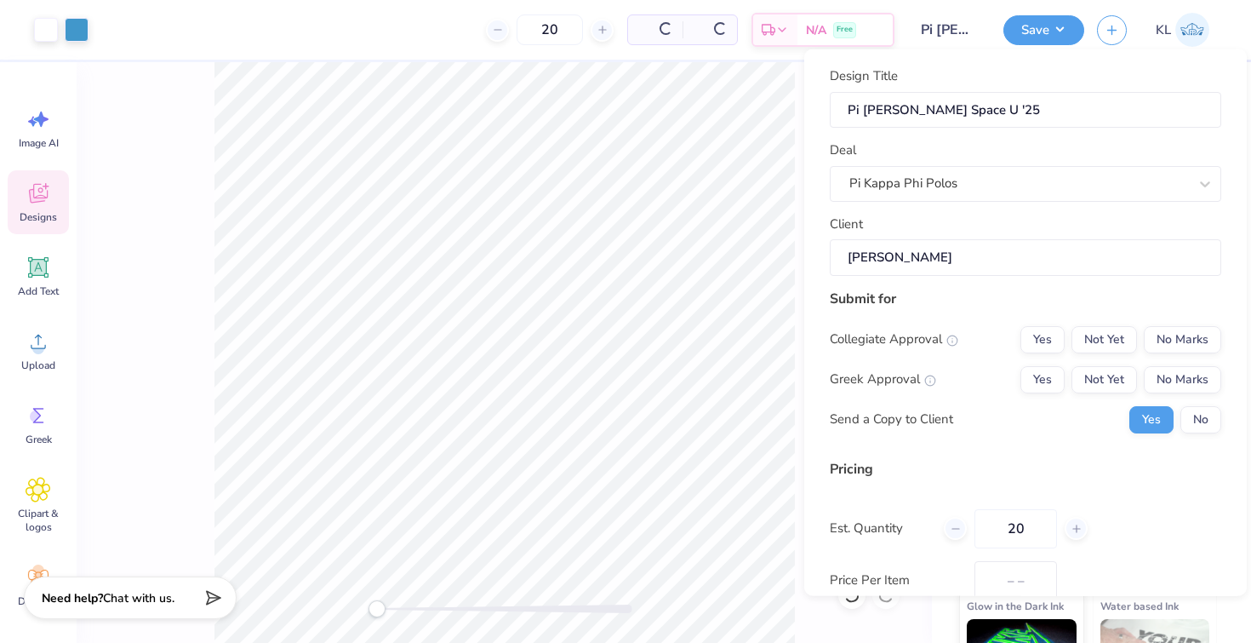
type input "$129.01"
click at [1036, 335] on button "Yes" at bounding box center [1042, 338] width 44 height 27
click at [1036, 374] on button "Yes" at bounding box center [1042, 378] width 44 height 27
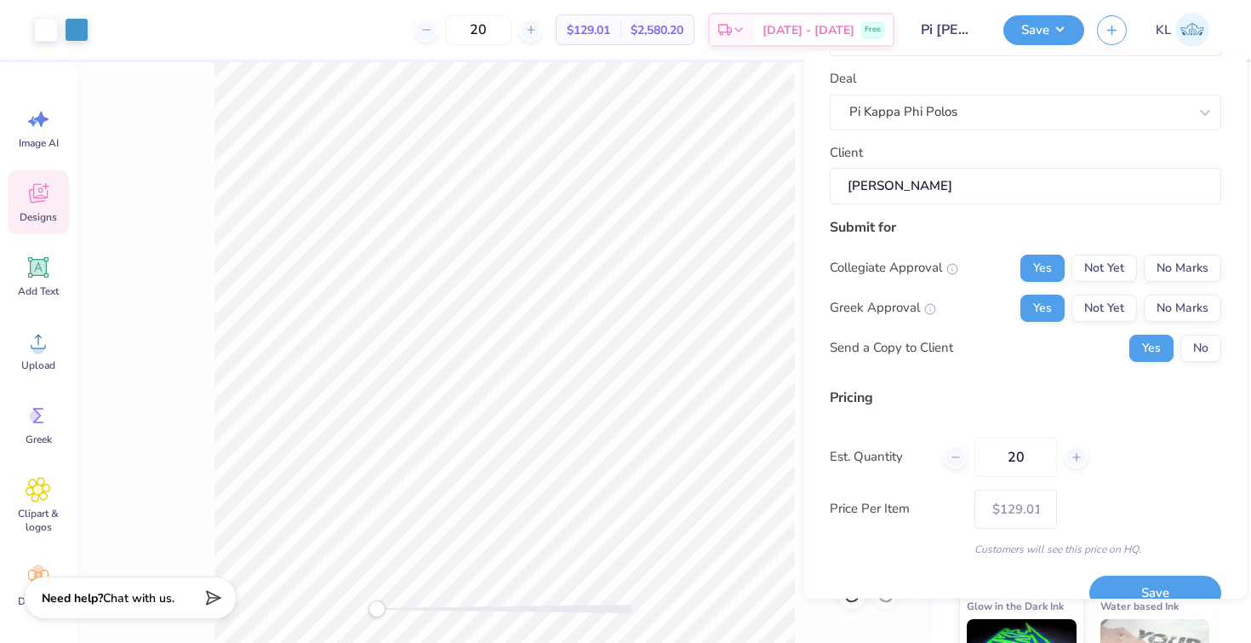
scroll to position [71, 0]
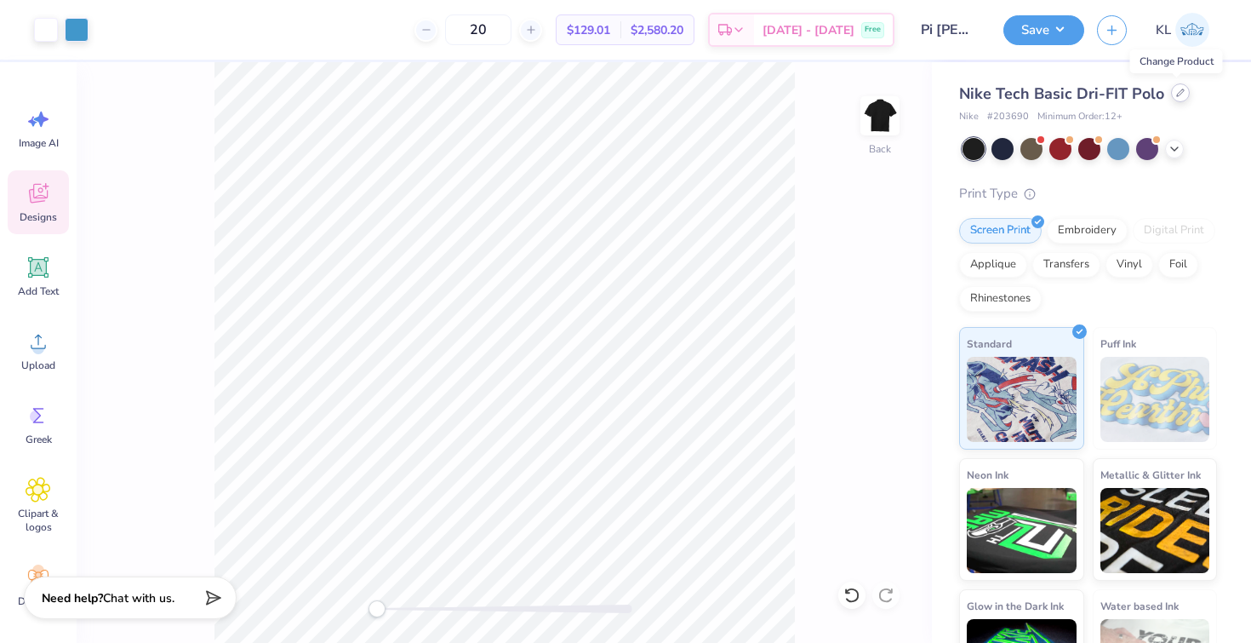
click at [1176, 89] on icon at bounding box center [1180, 93] width 9 height 9
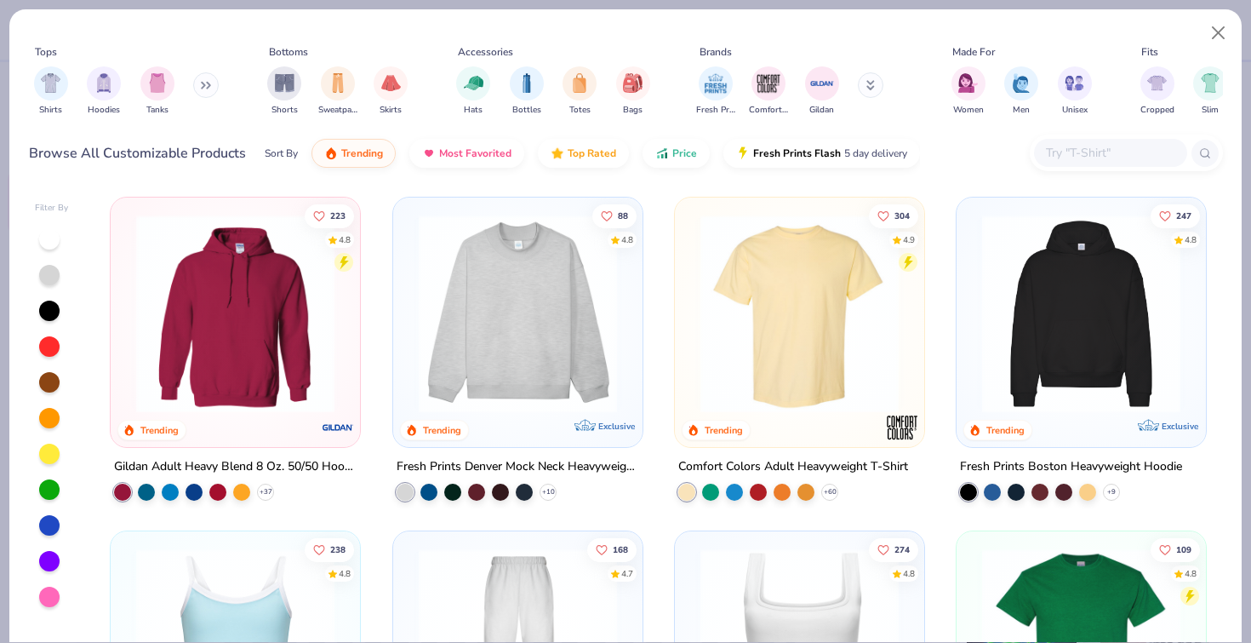
click at [1106, 151] on input "text" at bounding box center [1109, 153] width 131 height 20
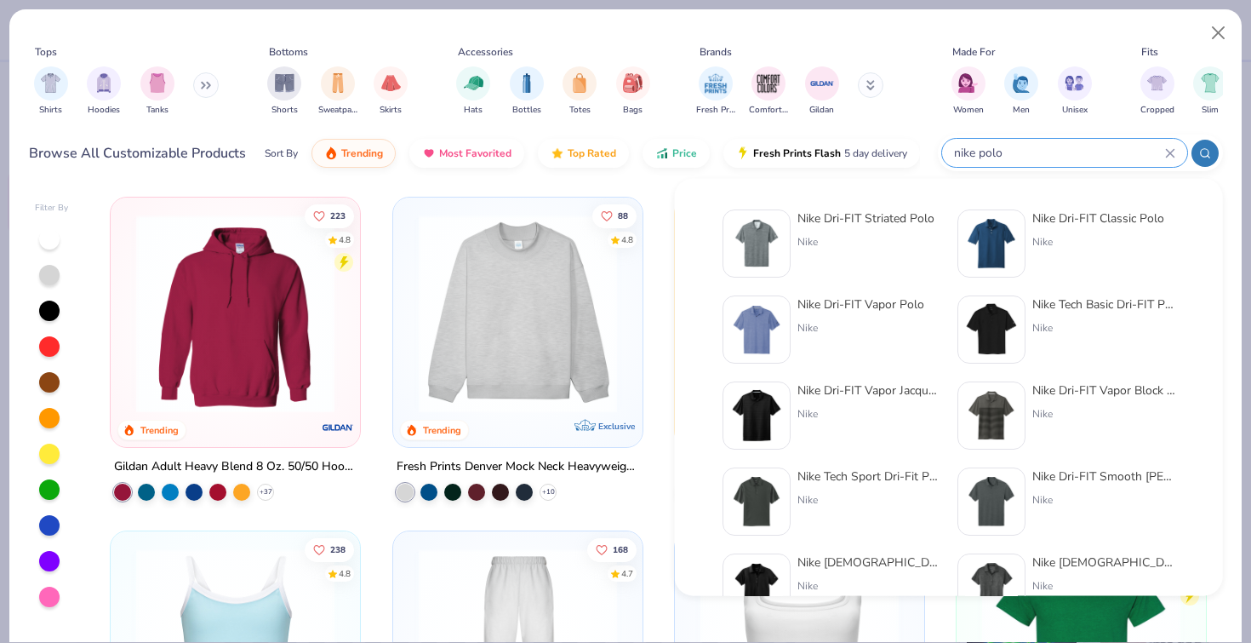
type input "nike polo"
click at [1129, 222] on div "Nike Dri-FIT Classic Polo" at bounding box center [1098, 218] width 132 height 18
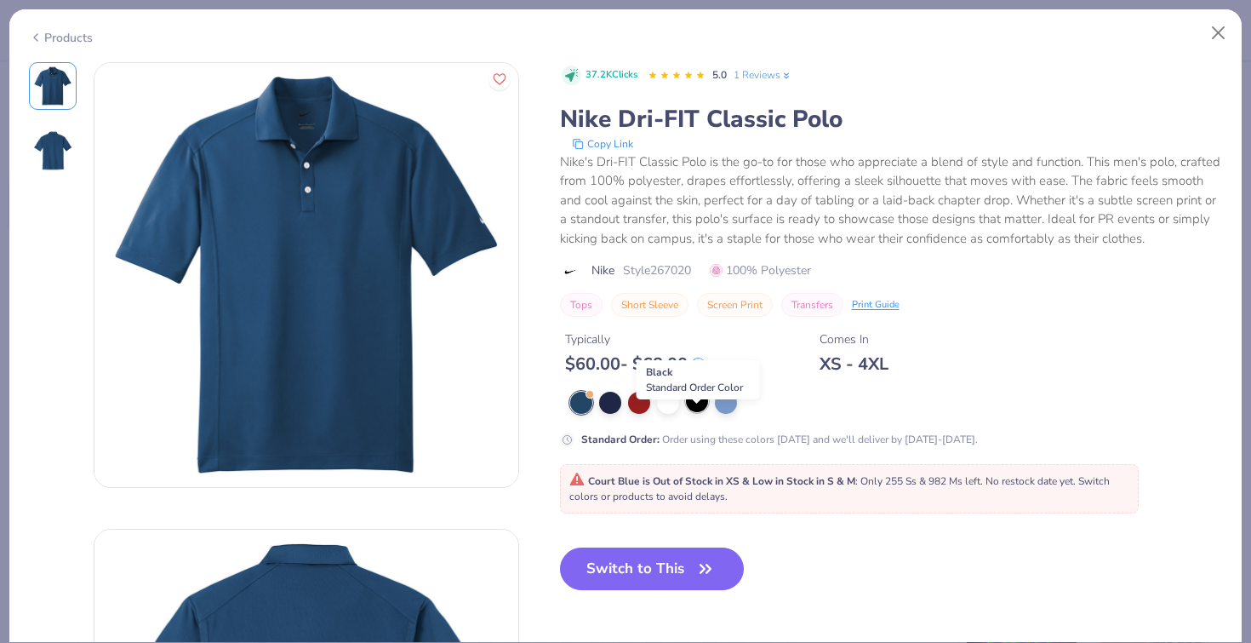
click at [695, 412] on div at bounding box center [697, 401] width 22 height 22
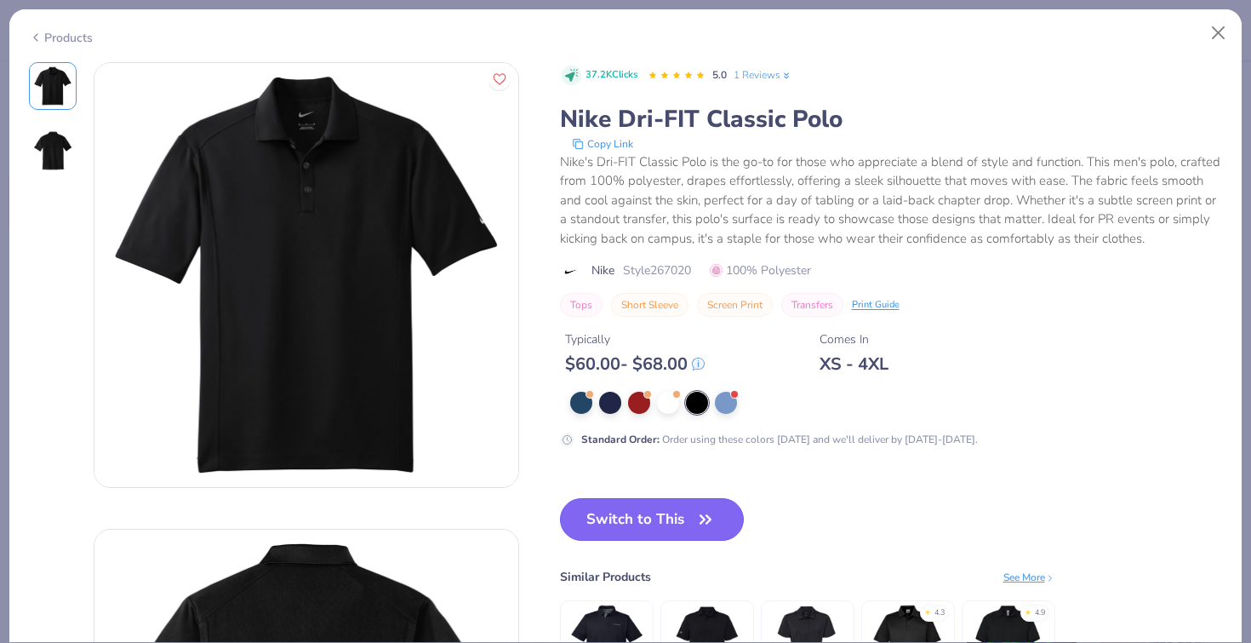
click at [679, 540] on button "Switch to This" at bounding box center [652, 519] width 185 height 43
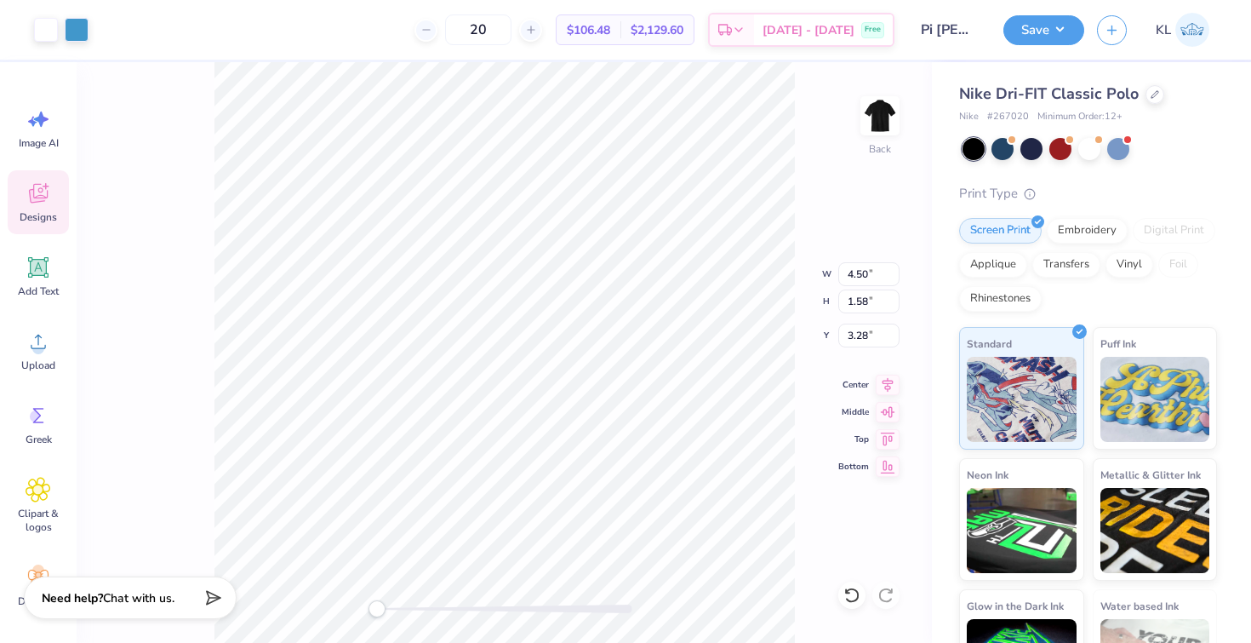
click at [866, 163] on div "Back W 4.50 4.50 " H 1.58 1.58 " Y 3.28 3.28 " Center Middle Top Bottom" at bounding box center [504, 352] width 855 height 580
click at [1157, 89] on div at bounding box center [1155, 92] width 19 height 19
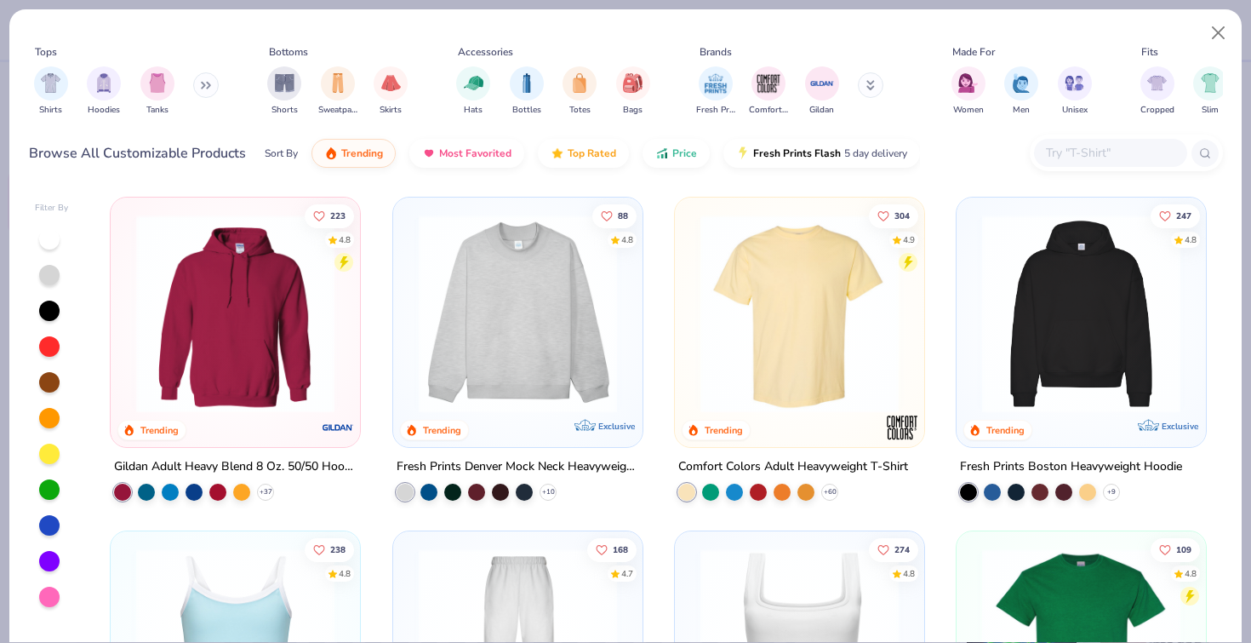
click at [1114, 150] on input "text" at bounding box center [1109, 153] width 131 height 20
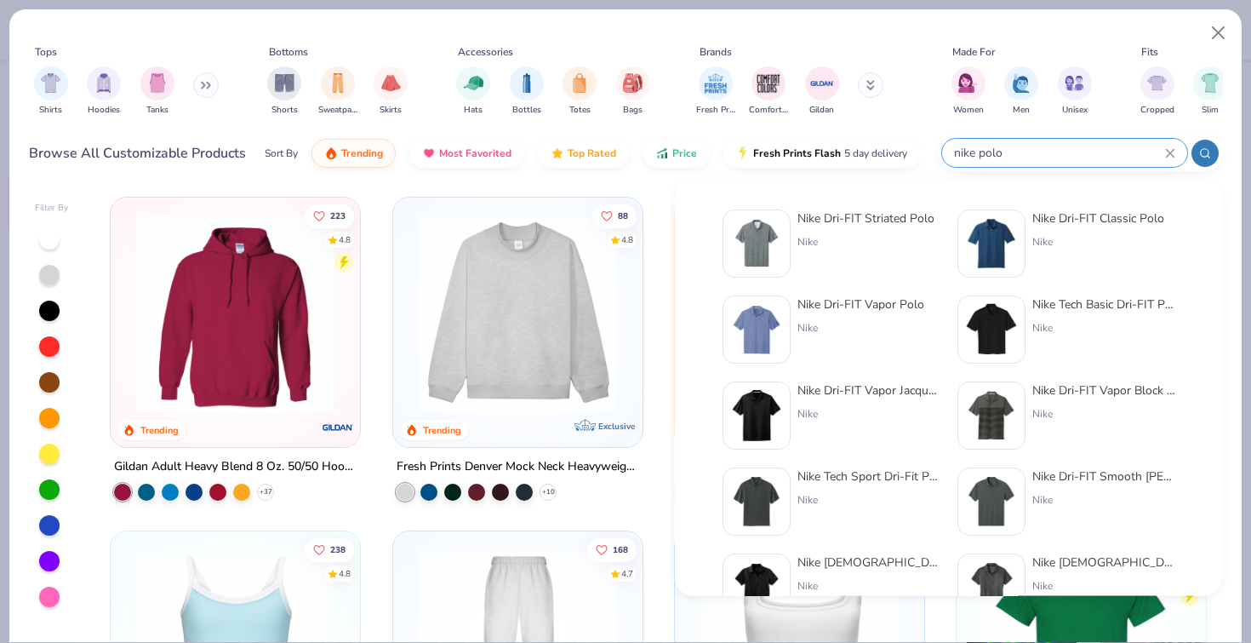
type input "nike polo"
click at [1124, 471] on div "Nike Dri-FIT Smooth [PERSON_NAME]" at bounding box center [1103, 476] width 143 height 18
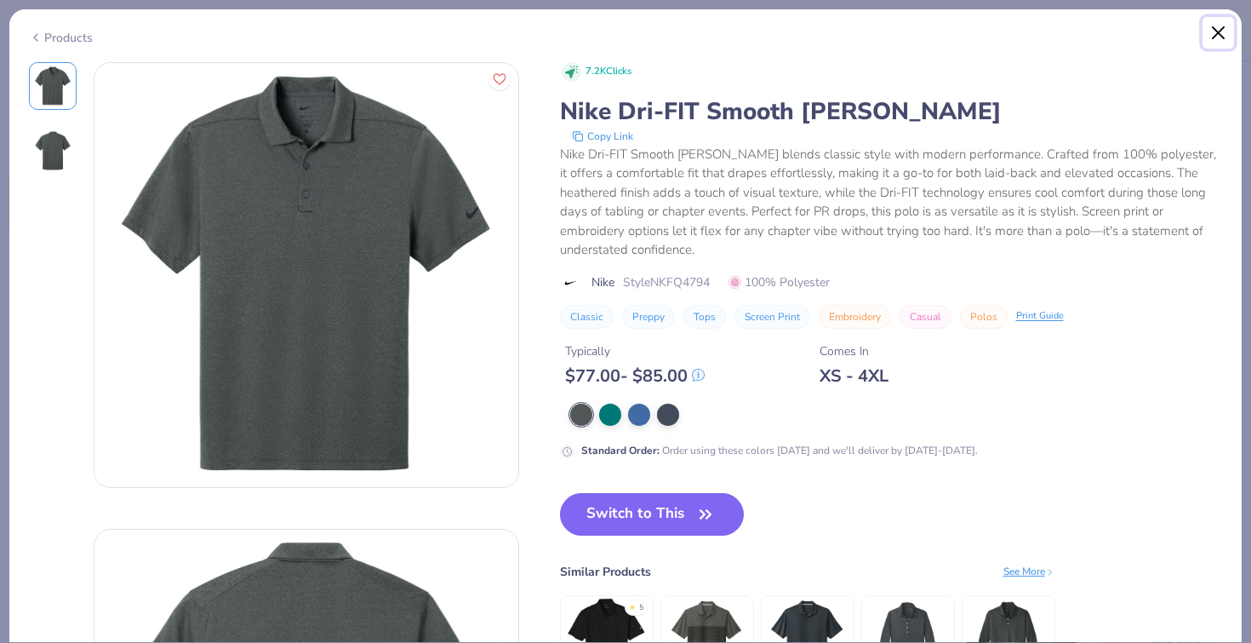
click at [1214, 29] on button "Close" at bounding box center [1219, 33] width 32 height 32
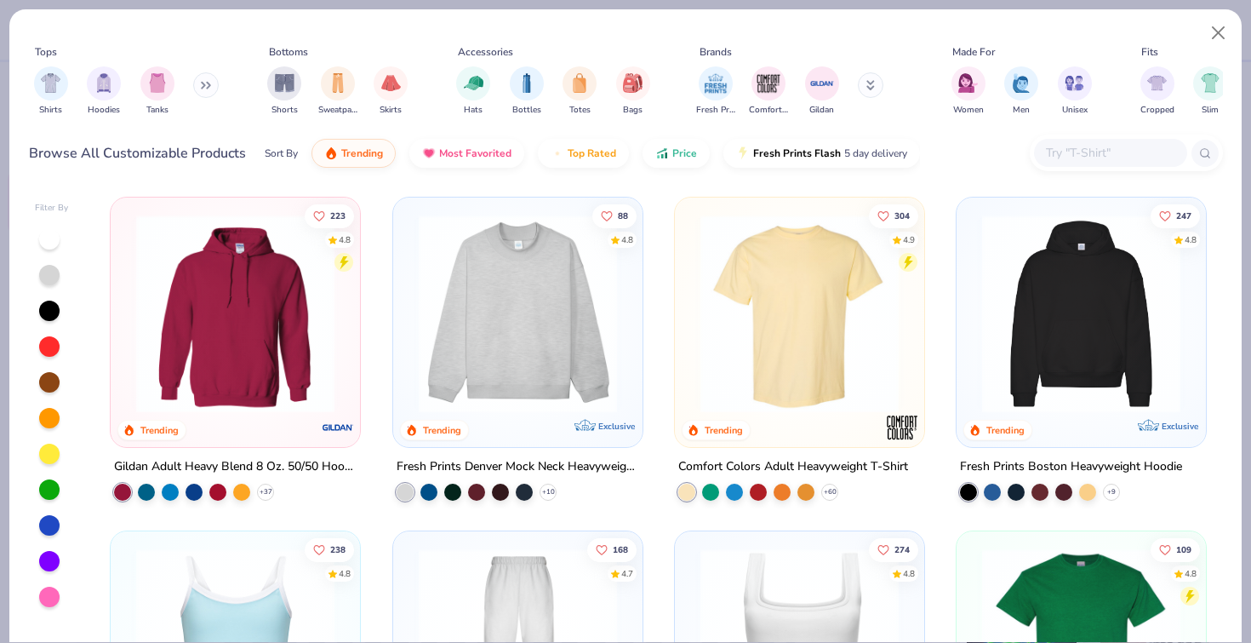
click at [1117, 150] on input "text" at bounding box center [1109, 153] width 131 height 20
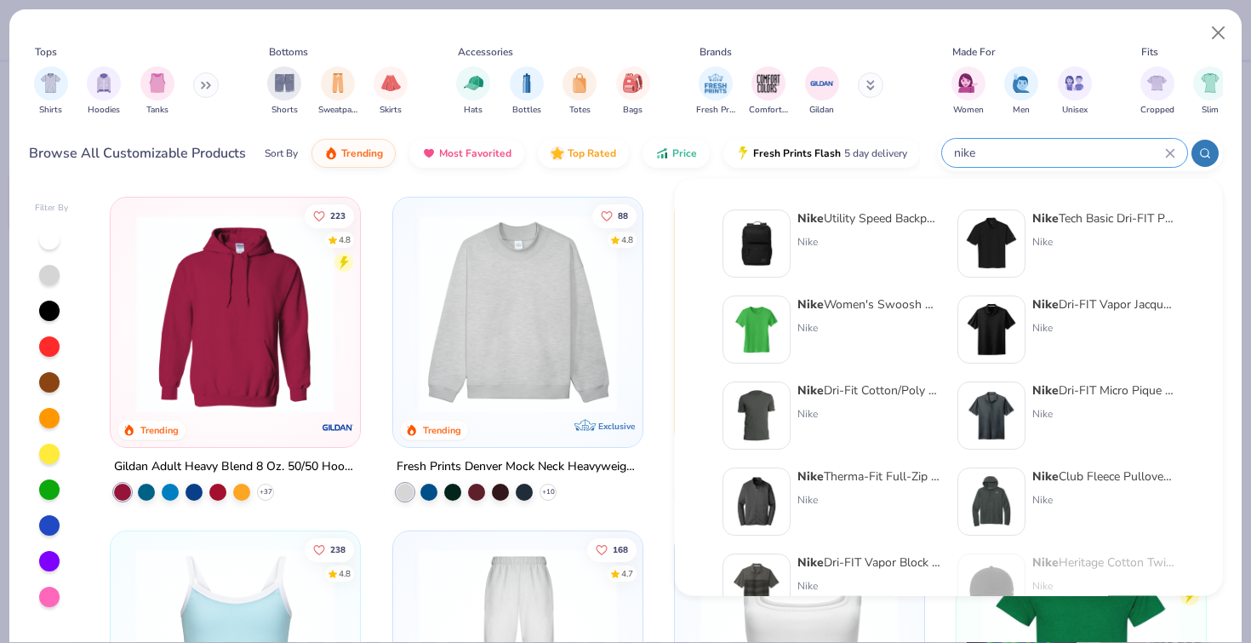
type input "nike"
click at [1095, 320] on div "Nike" at bounding box center [1103, 327] width 143 height 15
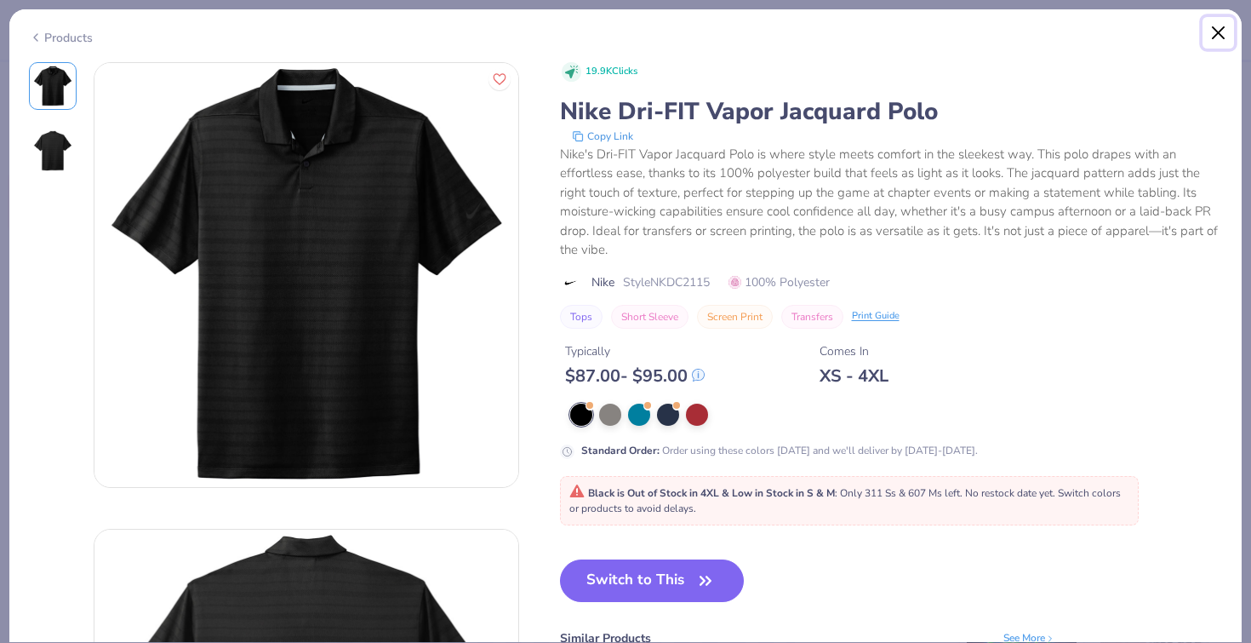
click at [1219, 28] on button "Close" at bounding box center [1219, 33] width 32 height 32
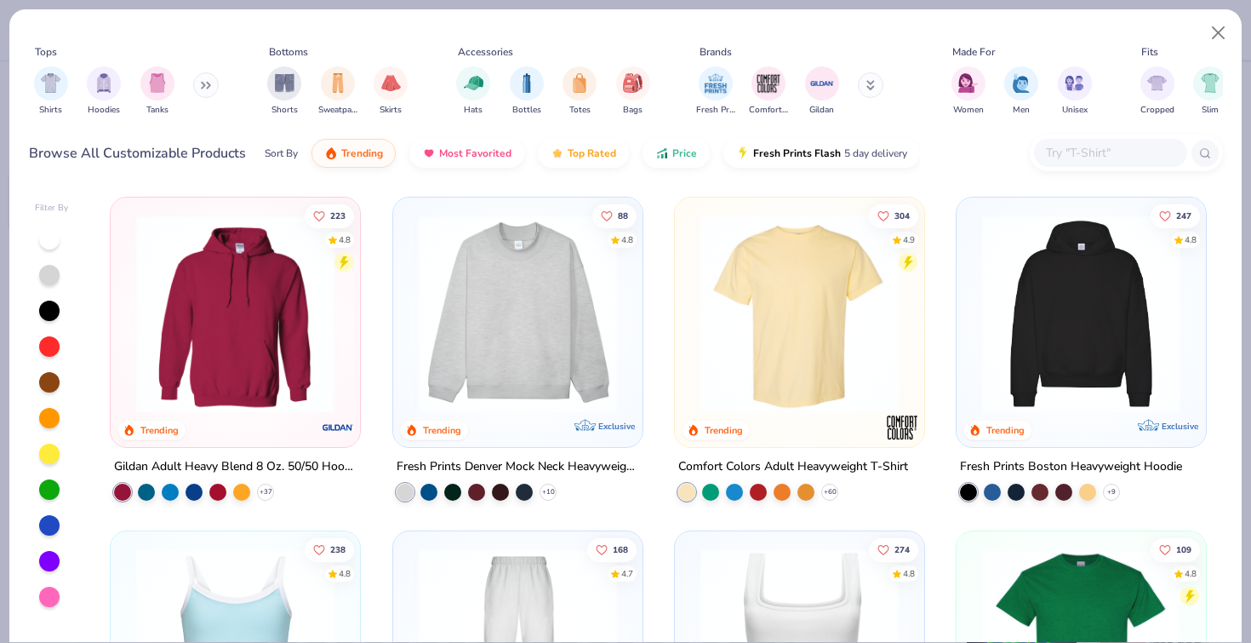
click at [1140, 146] on input "text" at bounding box center [1109, 153] width 131 height 20
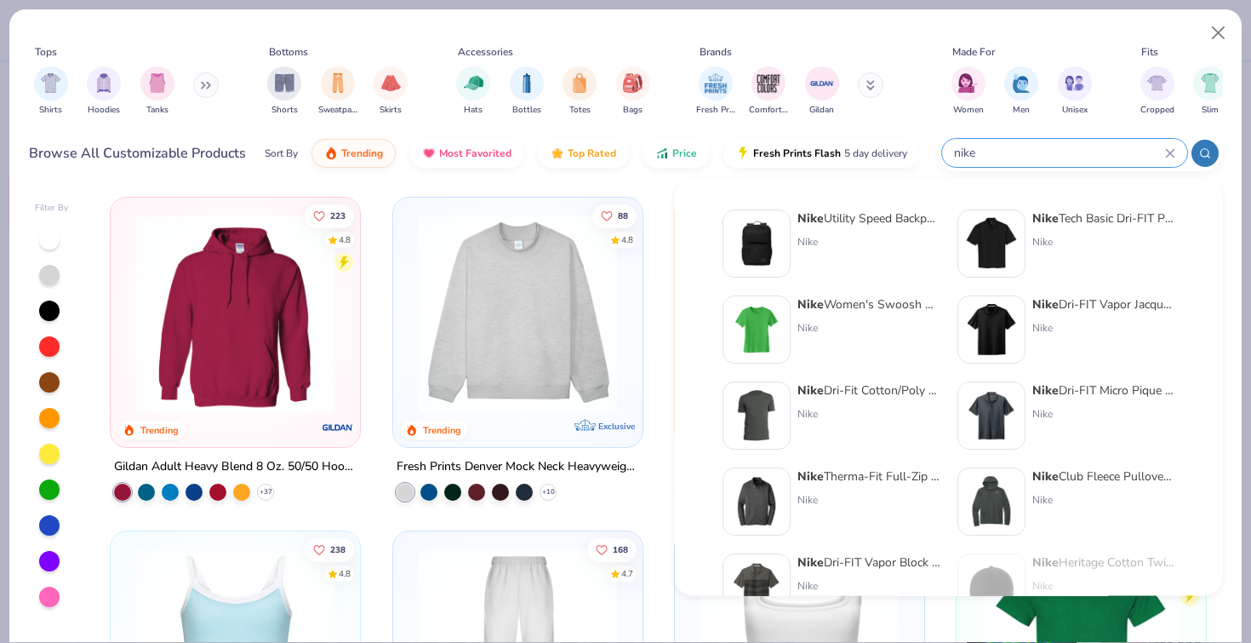
type input "nike"
click at [1129, 396] on div "Nike Dri-FIT Micro Pique 2.0 Polo" at bounding box center [1103, 390] width 143 height 18
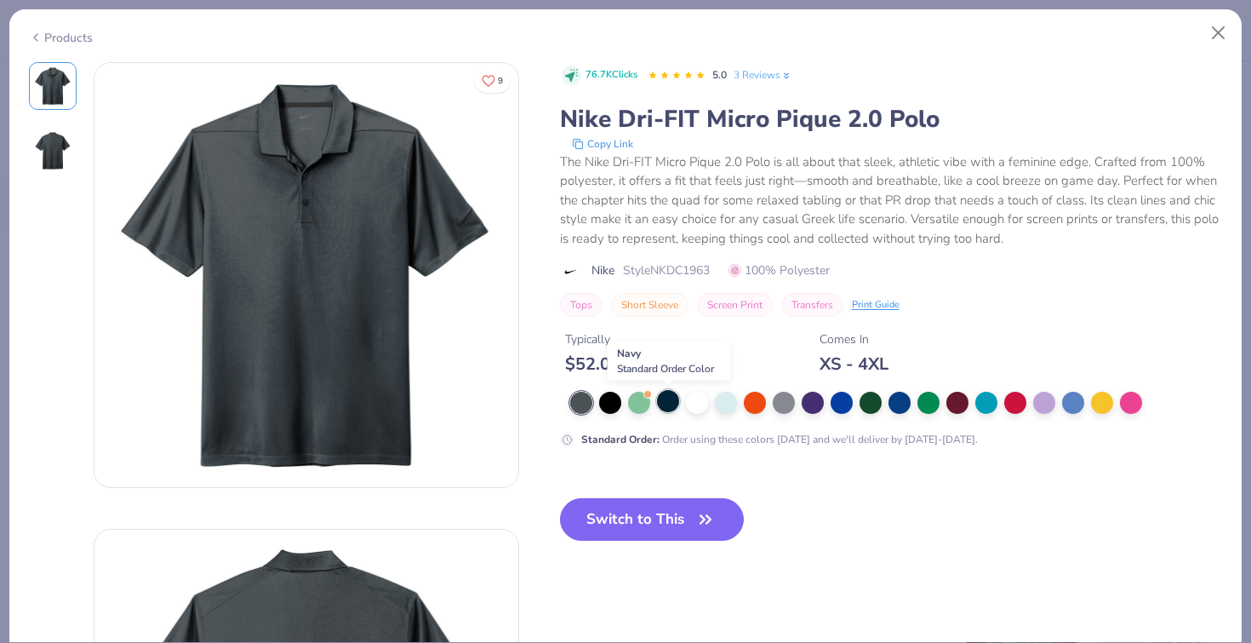
click at [661, 408] on div at bounding box center [668, 401] width 22 height 22
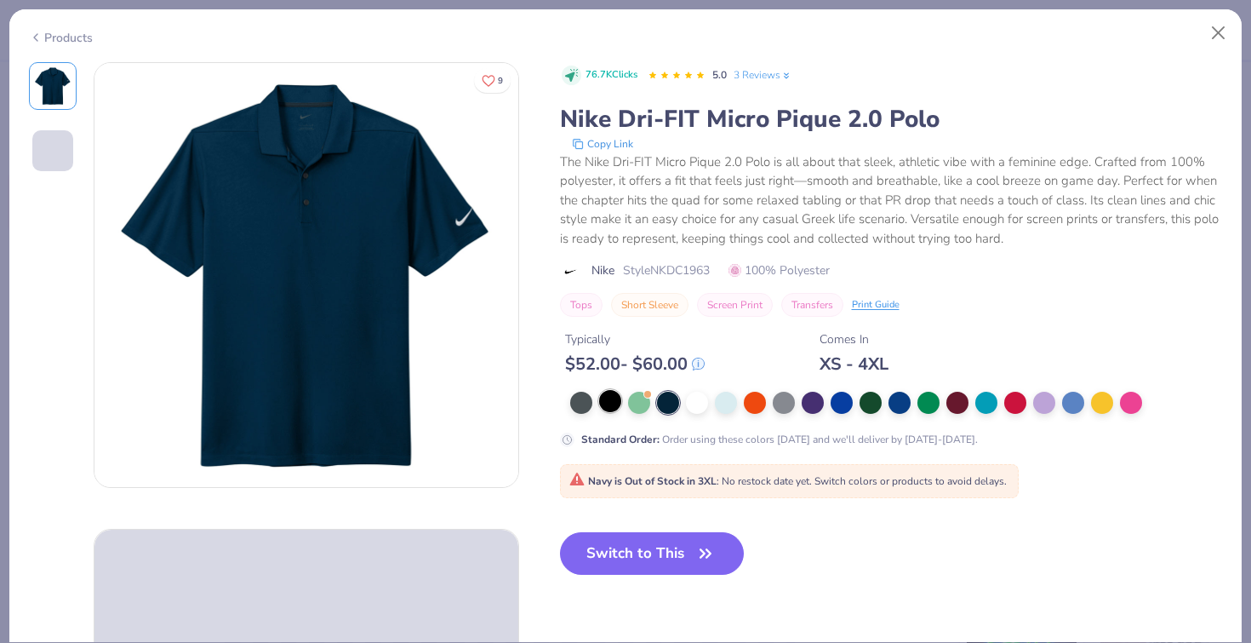
click at [612, 403] on div at bounding box center [610, 401] width 22 height 22
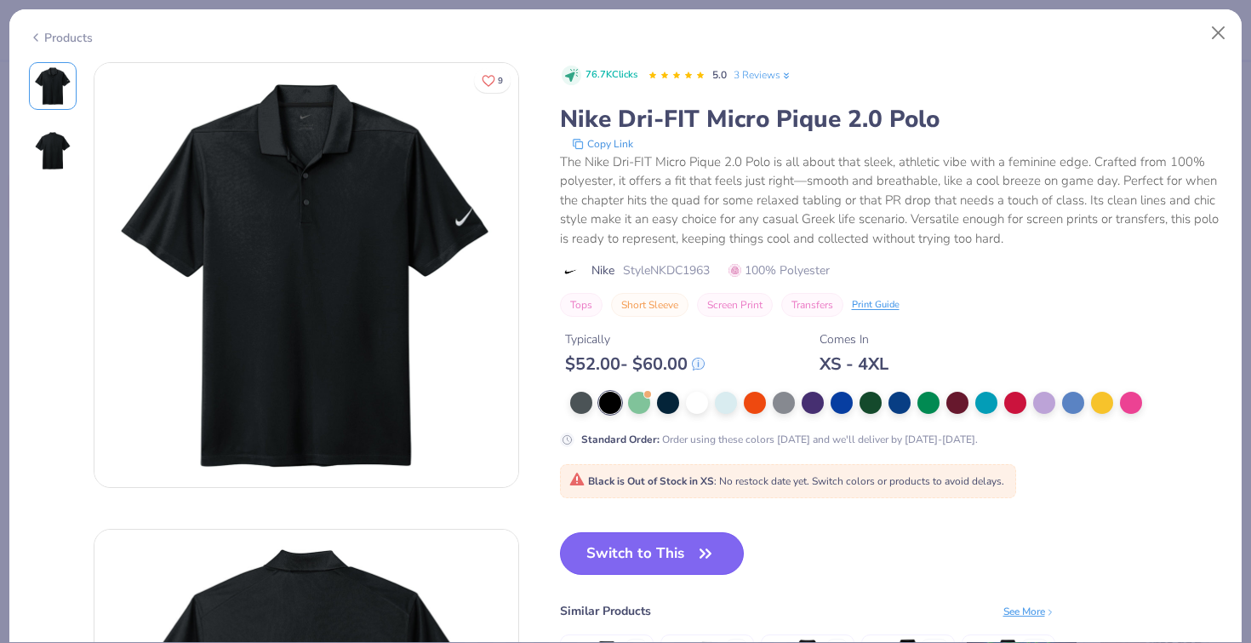
click at [669, 551] on button "Switch to This" at bounding box center [652, 553] width 185 height 43
type textarea "x"
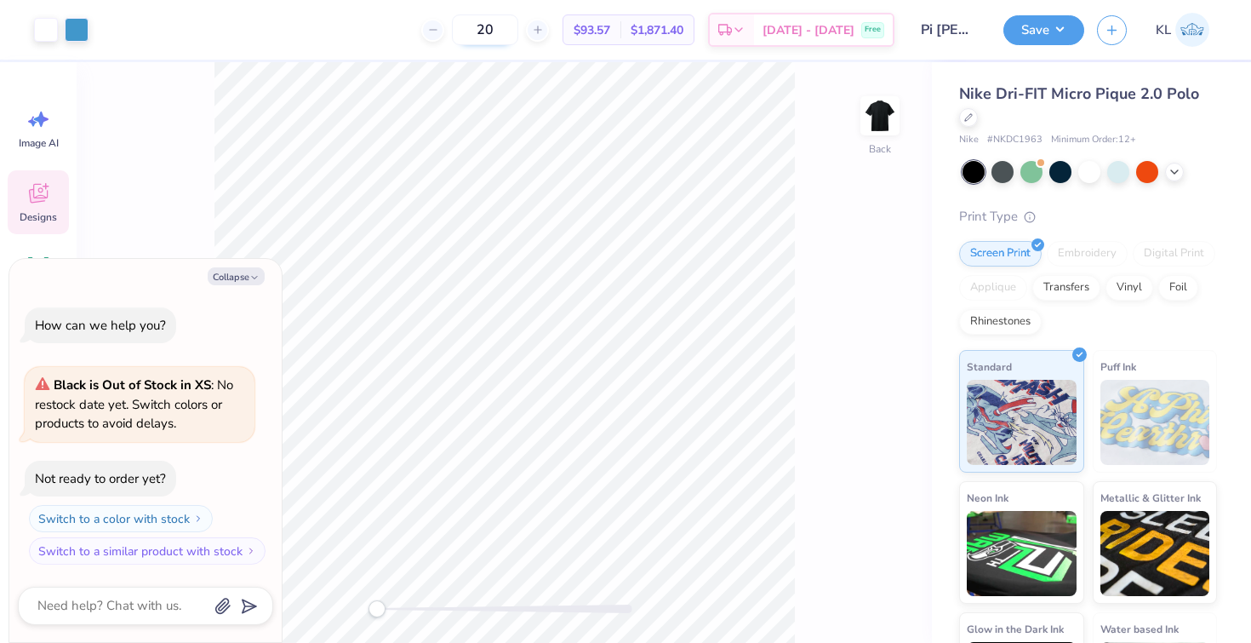
click at [518, 31] on input "20" at bounding box center [485, 29] width 66 height 31
type input "2"
type input "30"
type textarea "x"
type input "3"
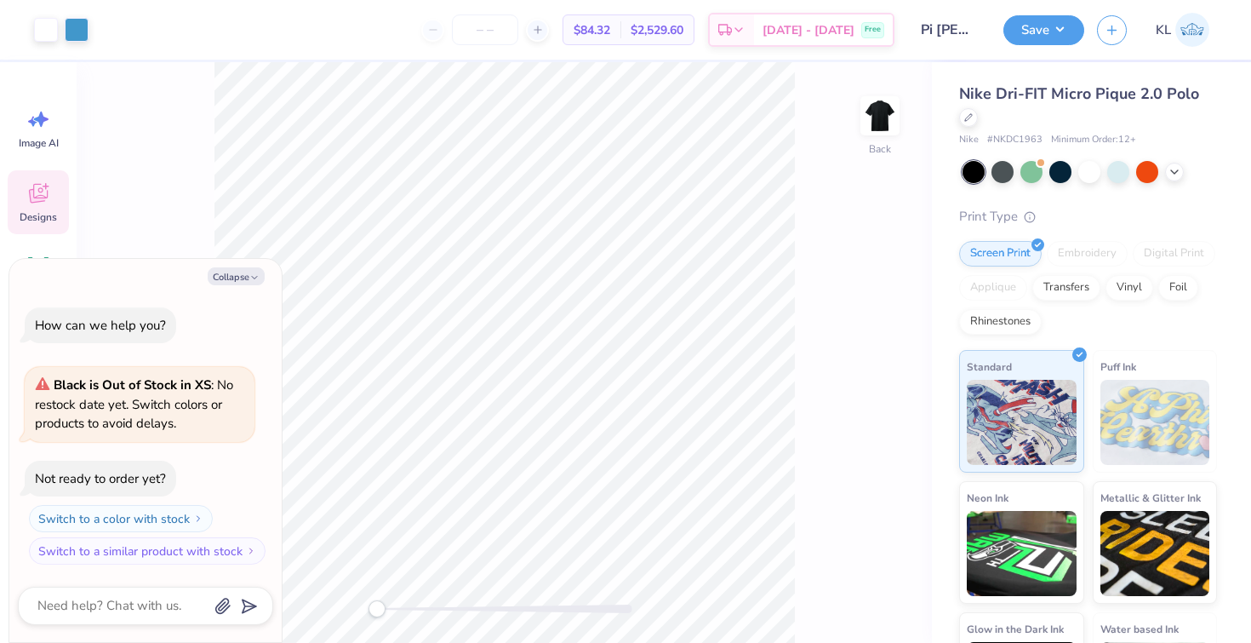
type textarea "x"
type input "40"
type textarea "x"
type input "4"
type textarea "x"
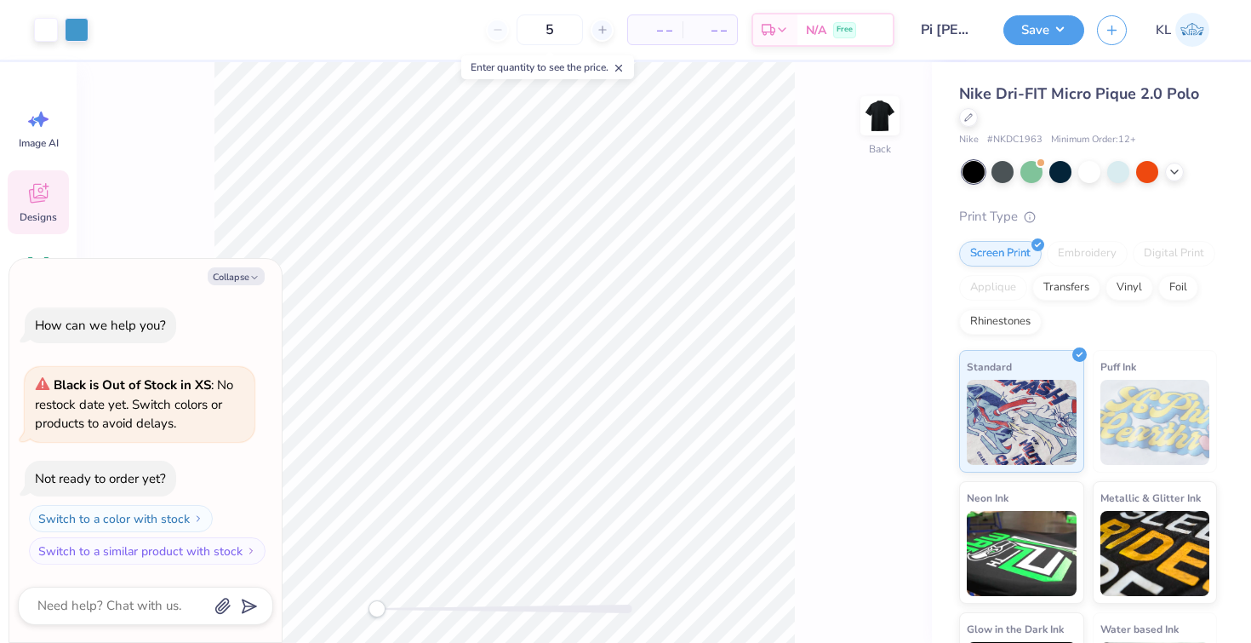
type input "50"
type textarea "x"
type input "50"
click at [969, 117] on icon at bounding box center [968, 115] width 9 height 9
type textarea "x"
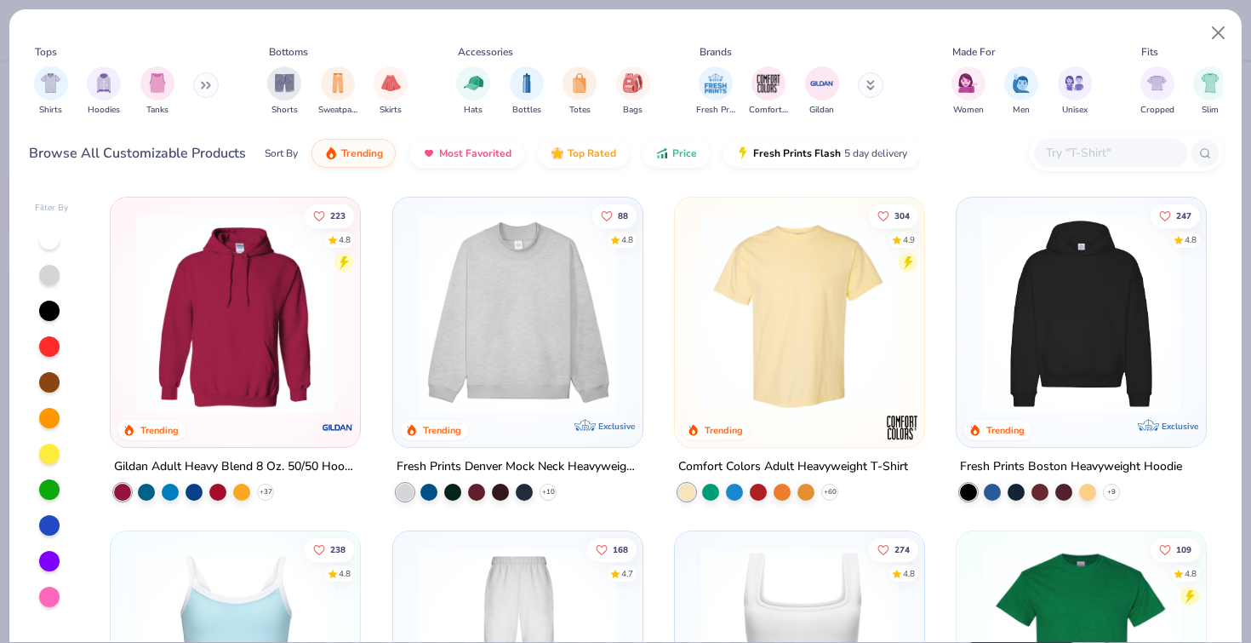
click at [1128, 151] on input "text" at bounding box center [1109, 153] width 131 height 20
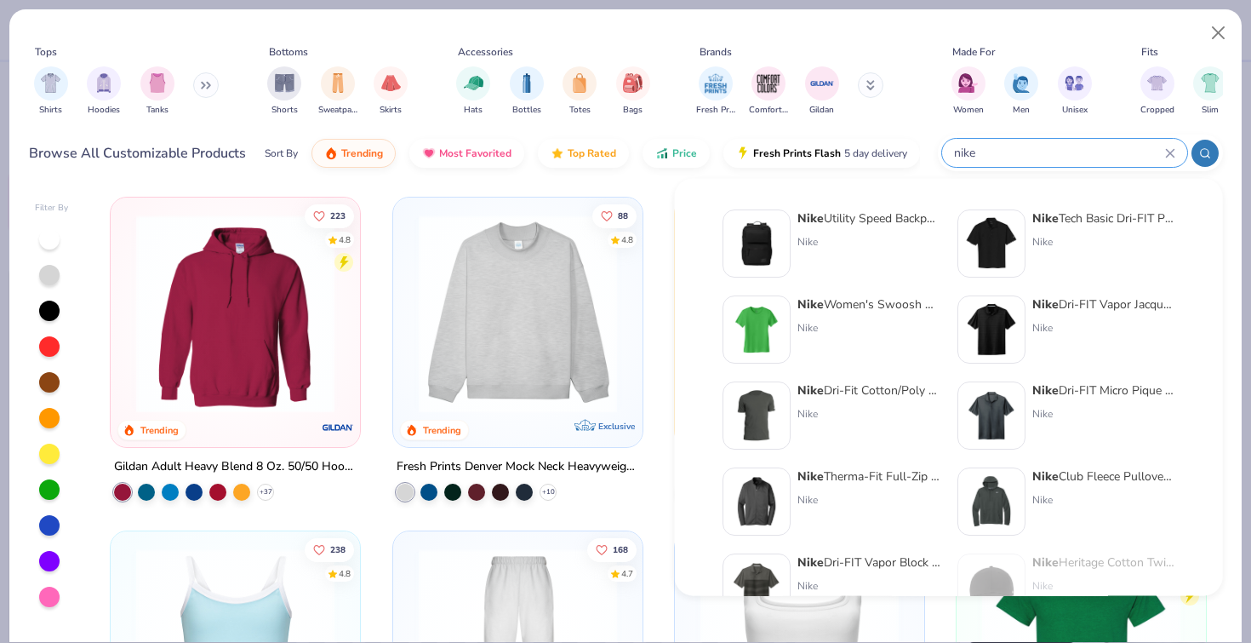
type input "nike"
click at [888, 557] on div "Nike Dri-FIT Vapor Block Polo" at bounding box center [868, 562] width 143 height 18
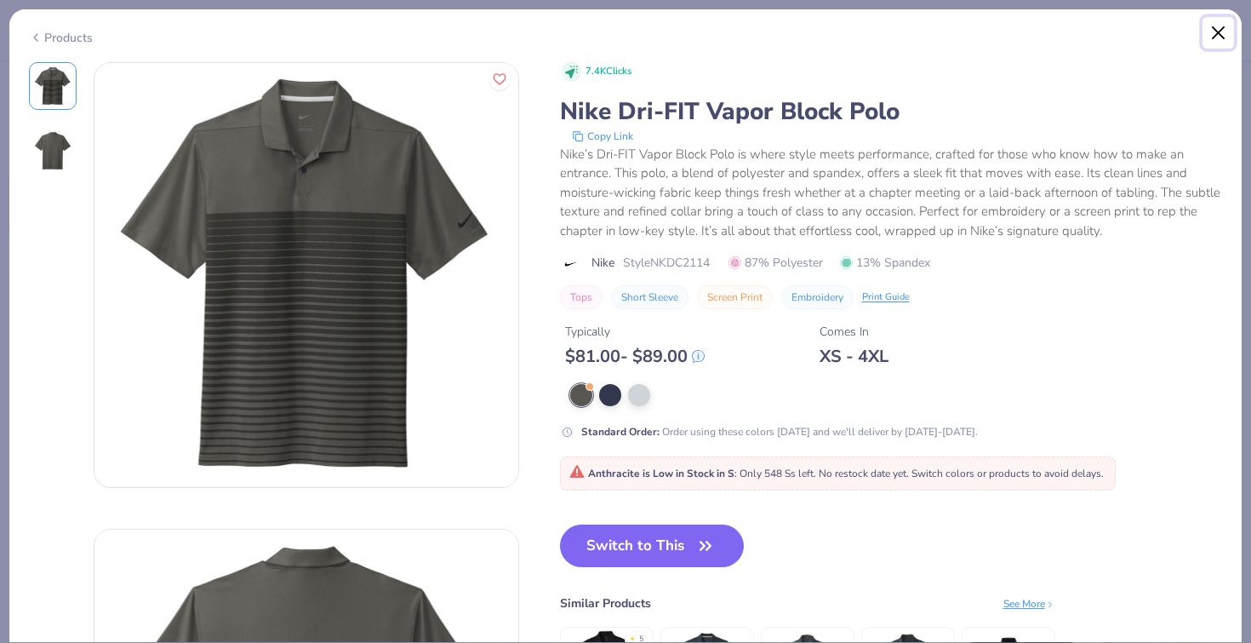
click at [1214, 31] on button "Close" at bounding box center [1219, 33] width 32 height 32
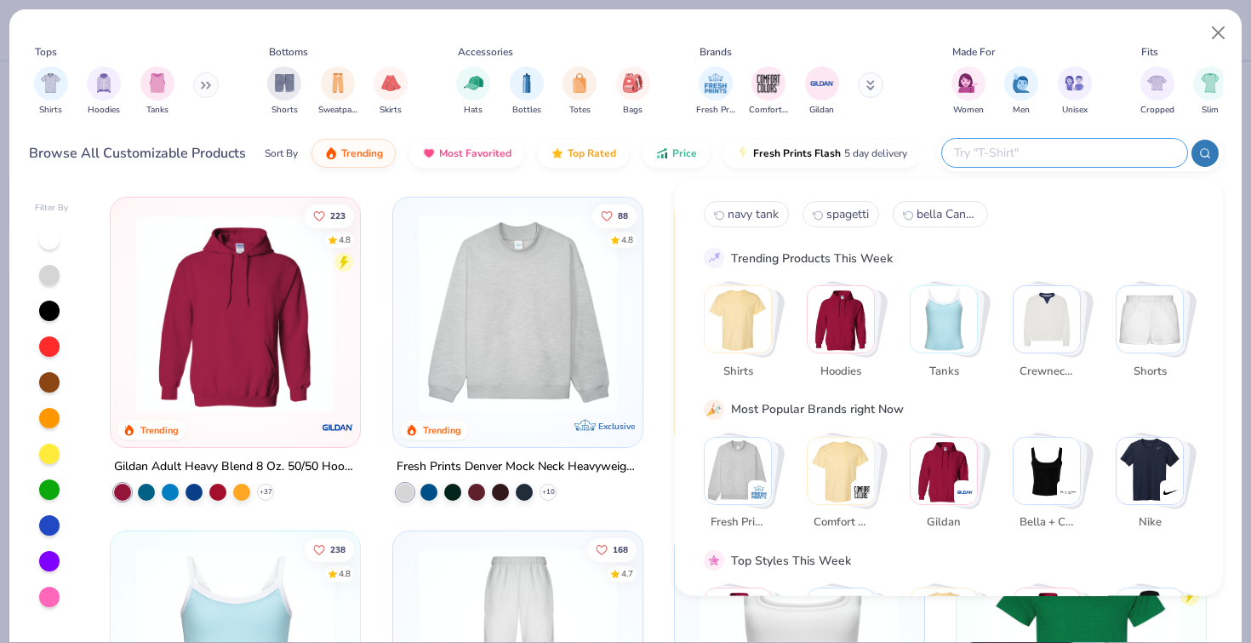
click at [1122, 146] on input "text" at bounding box center [1063, 153] width 223 height 20
click at [1212, 24] on button "Close" at bounding box center [1219, 33] width 32 height 32
type textarea "x"
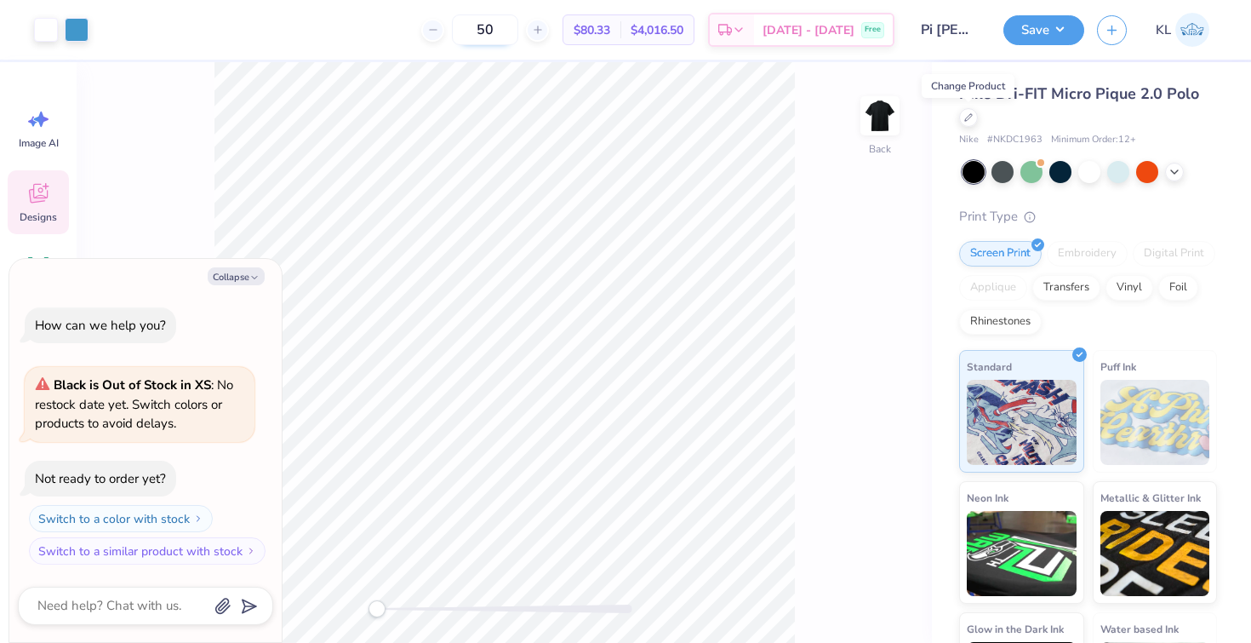
click at [517, 27] on input "50" at bounding box center [485, 29] width 66 height 31
type input "5"
type textarea "x"
type input "20"
type textarea "x"
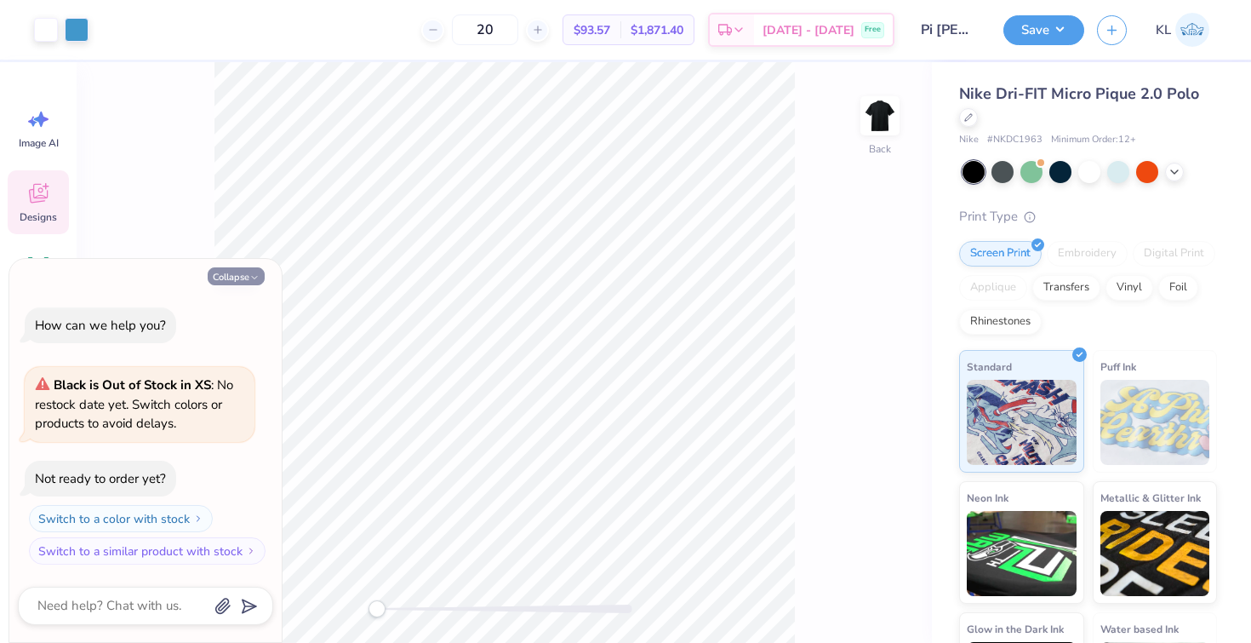
type input "20"
click at [256, 272] on icon "button" at bounding box center [254, 277] width 10 height 10
type textarea "x"
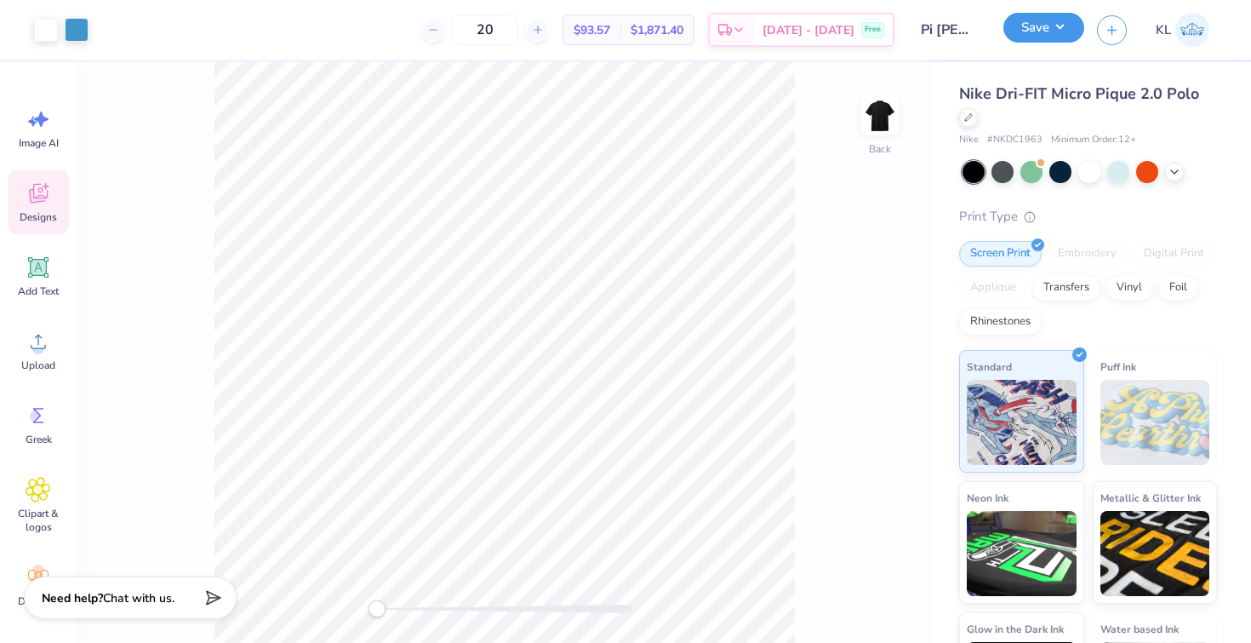
click at [1045, 26] on button "Save" at bounding box center [1043, 28] width 81 height 30
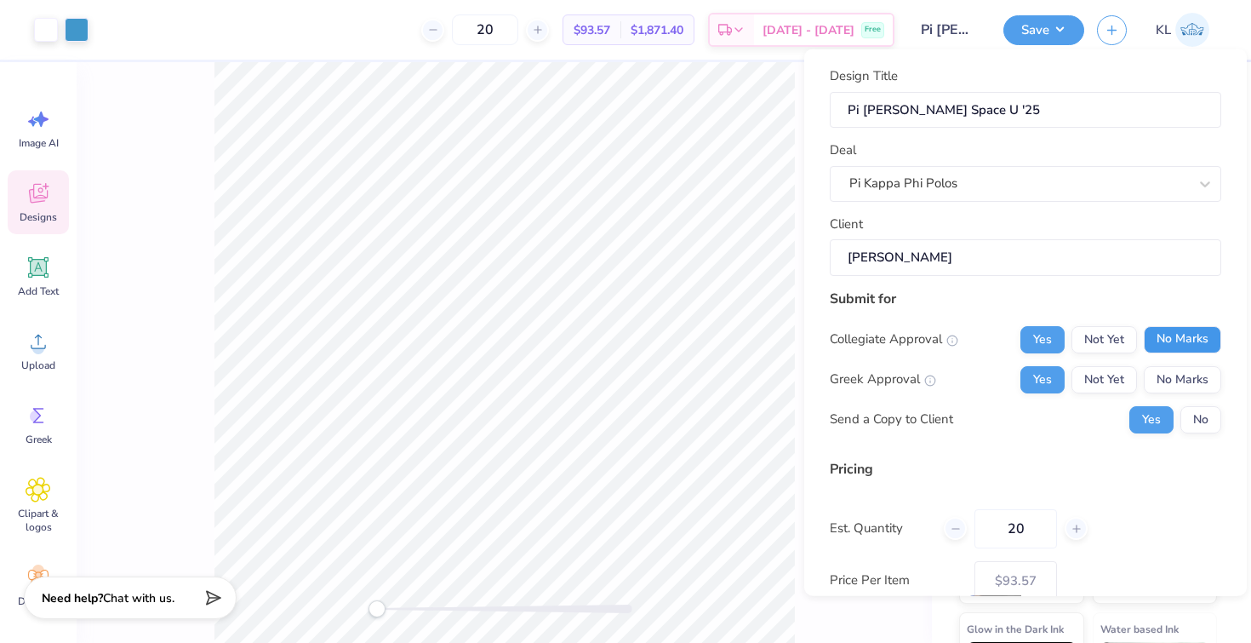
click at [1169, 341] on button "No Marks" at bounding box center [1182, 338] width 77 height 27
type input "$74.99"
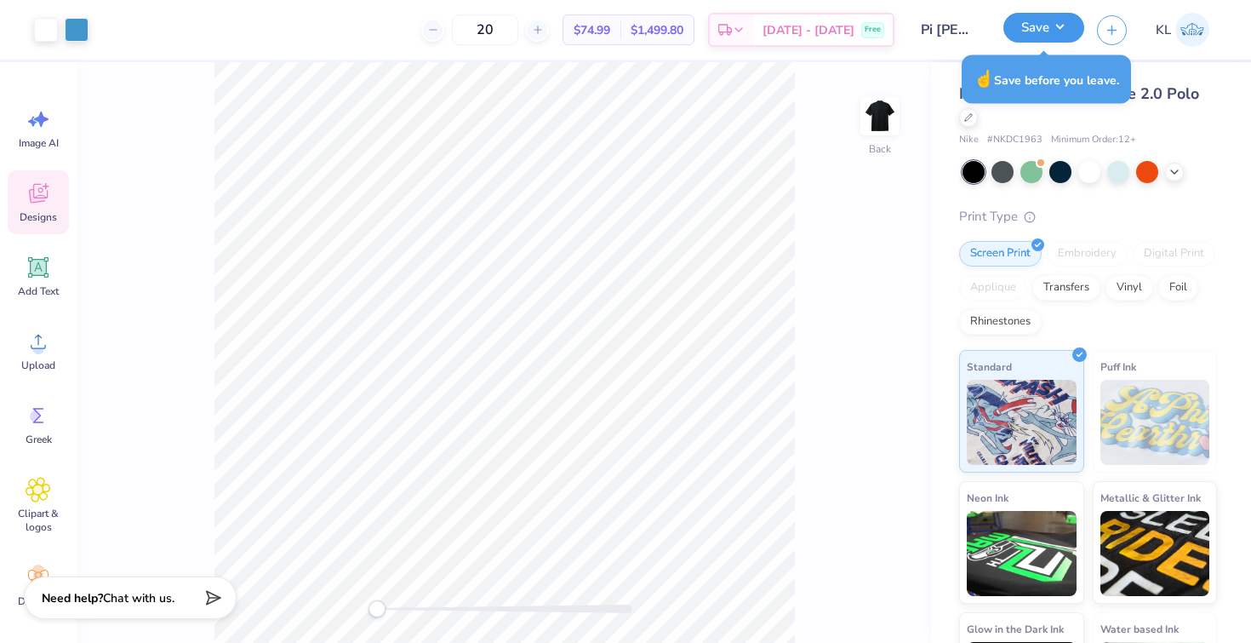
click at [1041, 26] on button "Save" at bounding box center [1043, 28] width 81 height 30
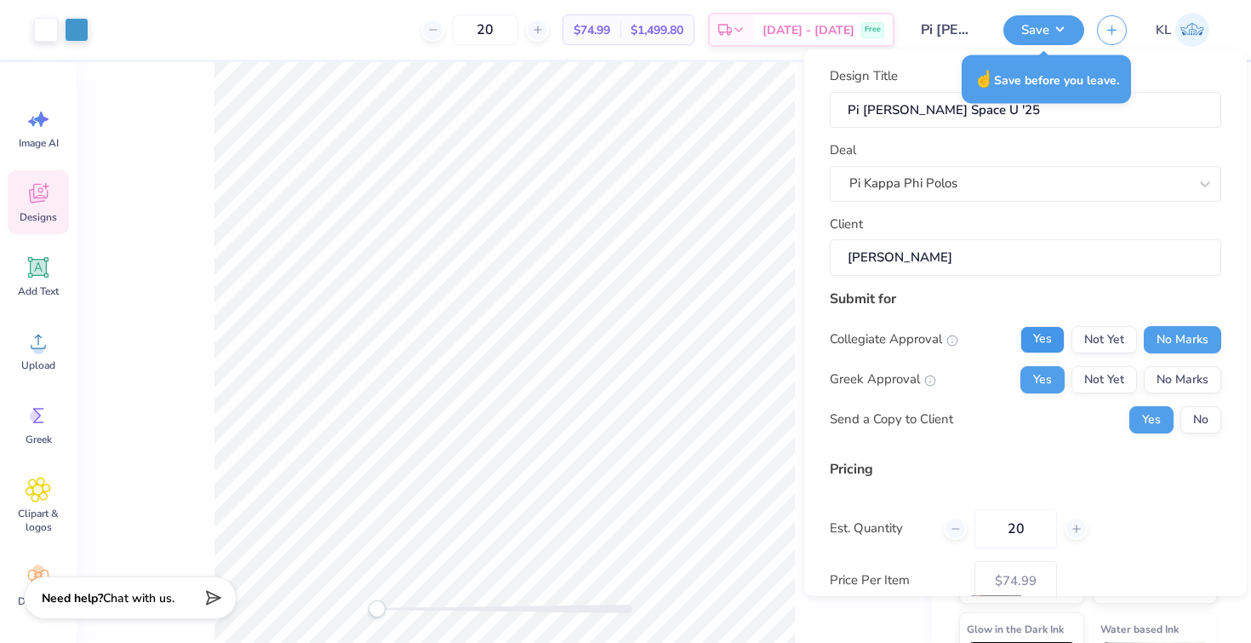
click at [1025, 331] on button "Yes" at bounding box center [1042, 338] width 44 height 27
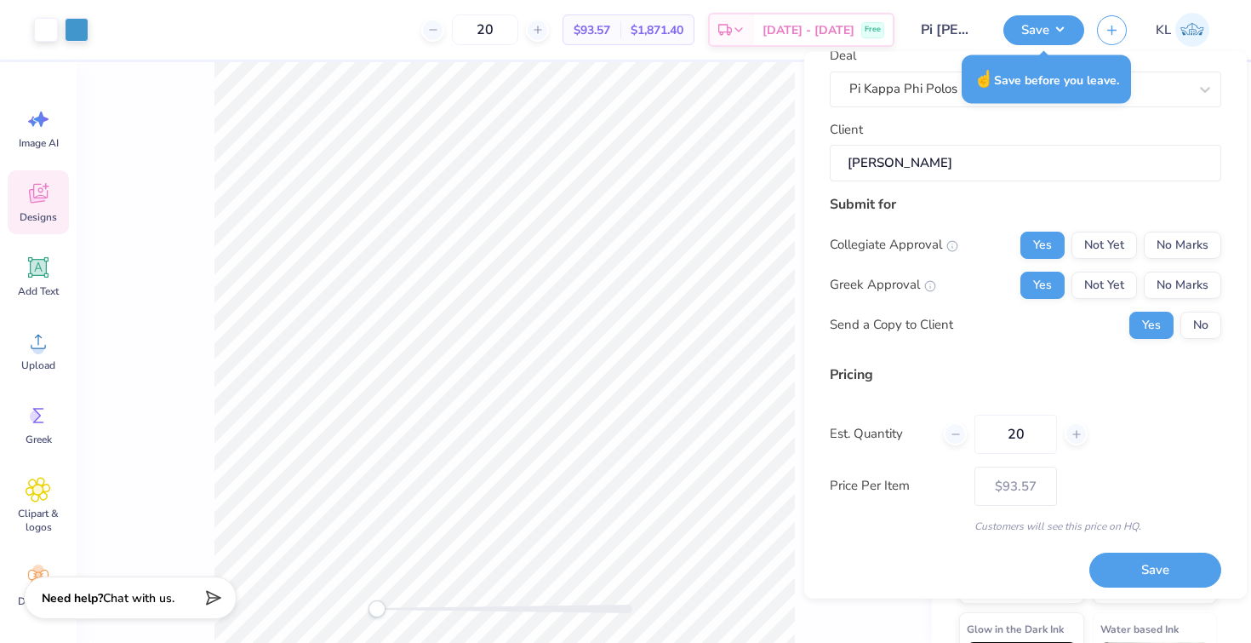
scroll to position [95, 0]
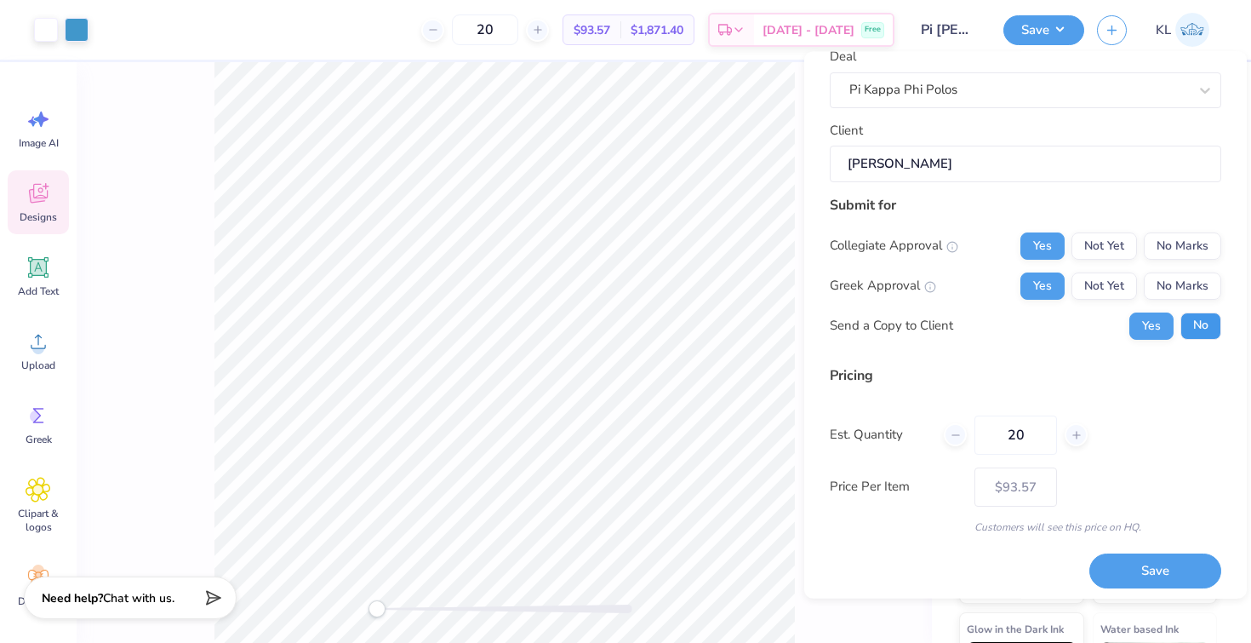
click at [1189, 329] on button "No" at bounding box center [1200, 325] width 41 height 27
click at [1167, 557] on button "Save" at bounding box center [1155, 571] width 132 height 35
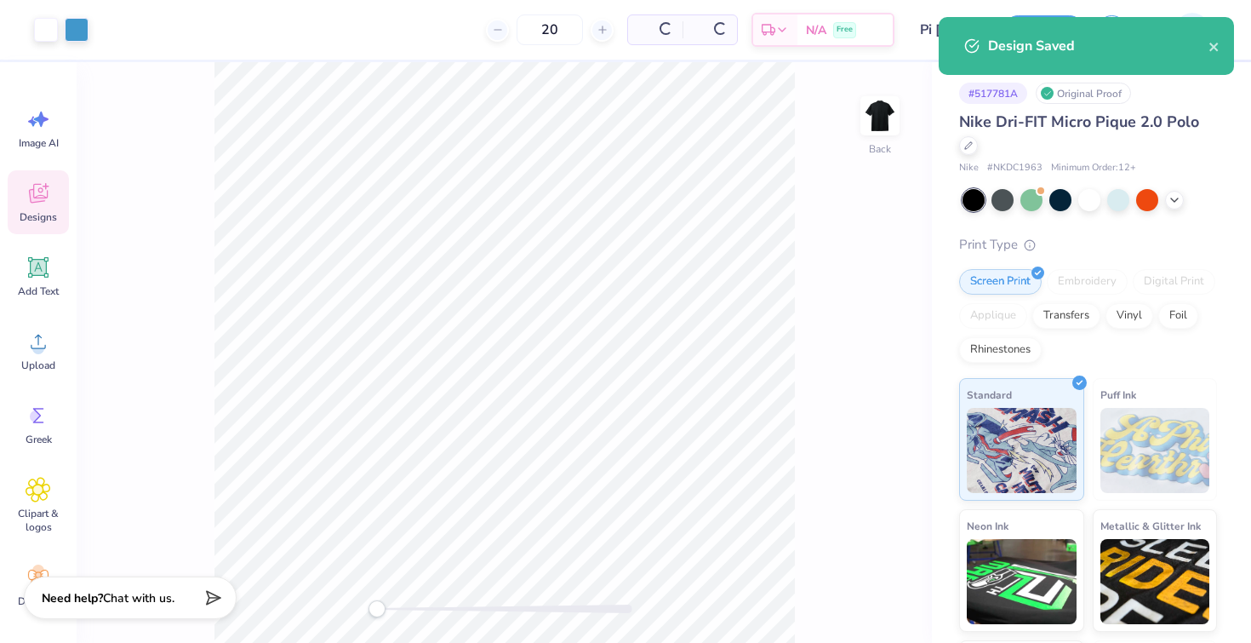
type input "$93.57"
